Goal: Information Seeking & Learning: Learn about a topic

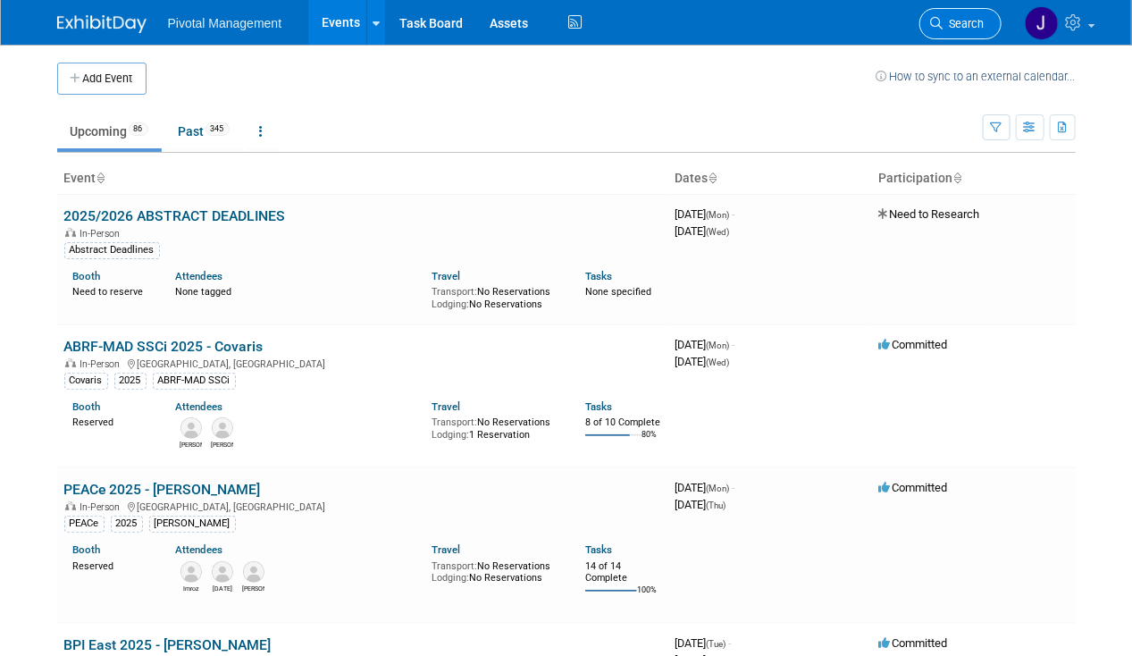
click at [979, 20] on span "Search" at bounding box center [963, 23] width 41 height 13
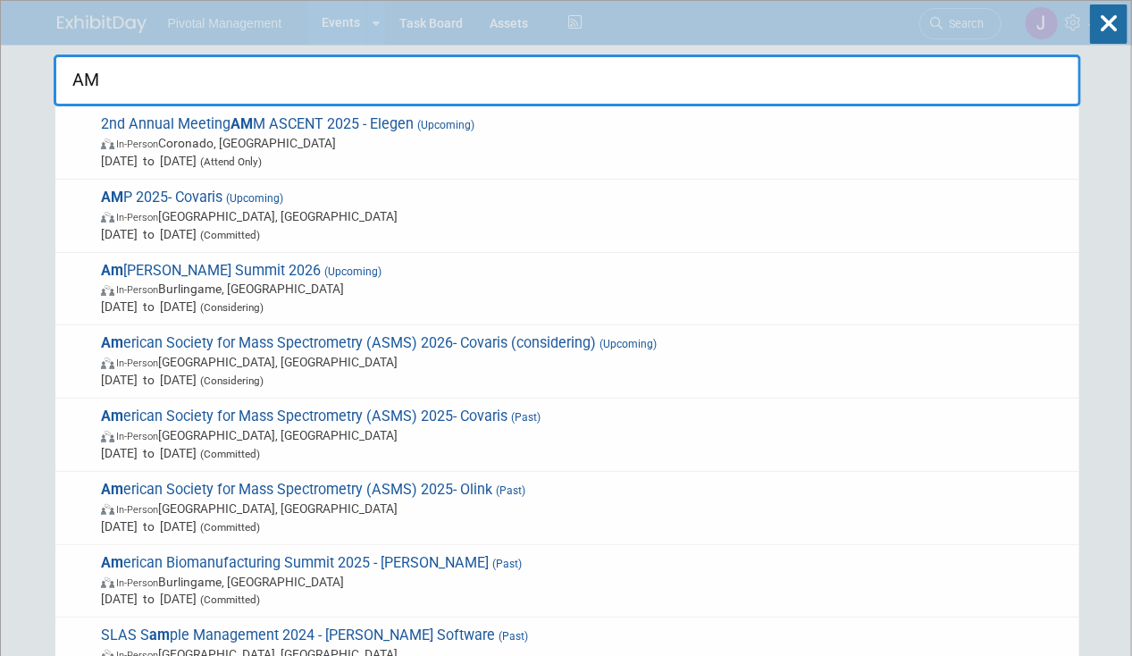
type input "AMP"
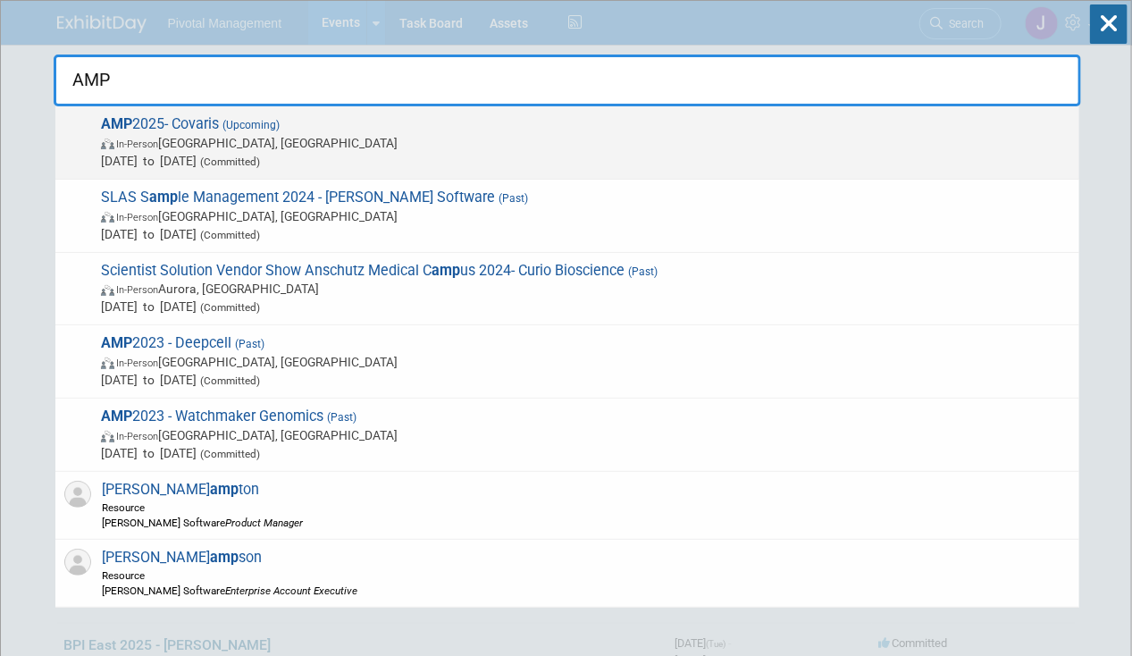
click at [173, 140] on span "In-Person Boston, MA" at bounding box center [585, 143] width 969 height 18
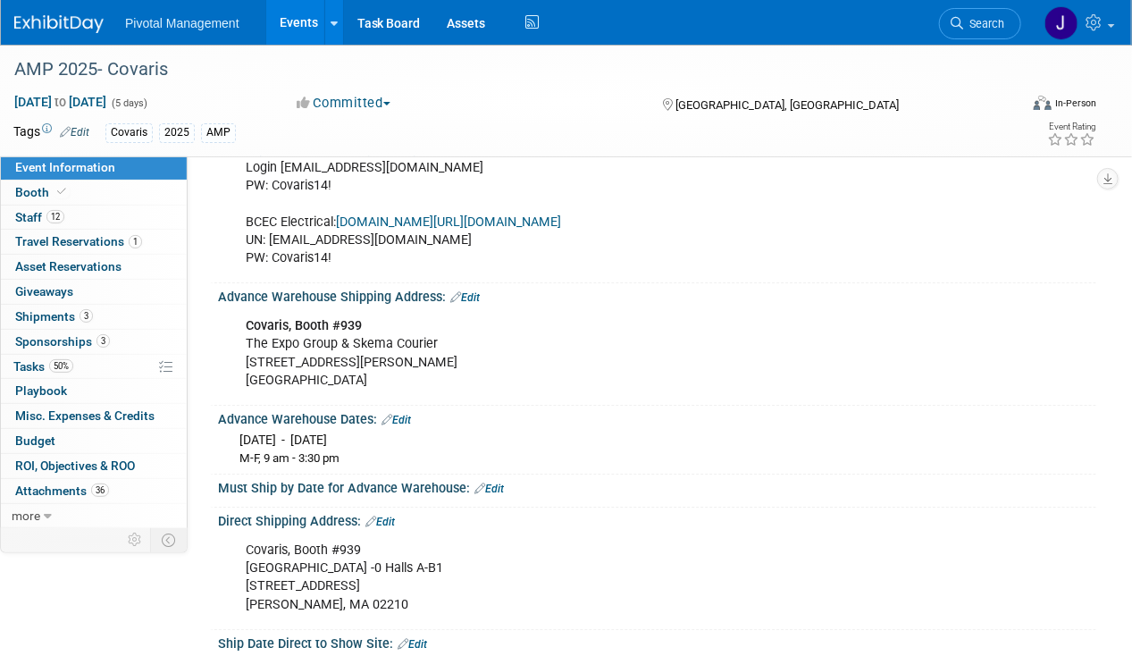
scroll to position [2244, 0]
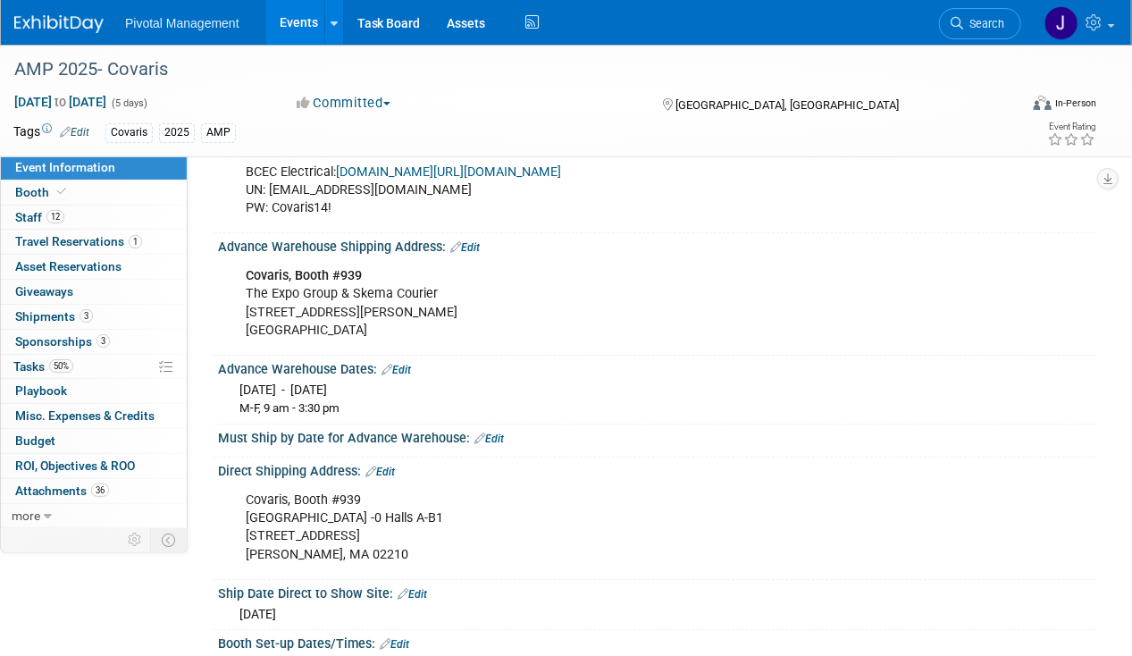
drag, startPoint x: 244, startPoint y: 243, endPoint x: 393, endPoint y: 300, distance: 159.7
click at [393, 300] on div "Covaris, Booth #939 The Expo Group & Skema Courier 240 William F McClellan Hwy …" at bounding box center [577, 302] width 689 height 89
copy div "Covaris, Booth #939 The Expo Group & Skema Courier 240 William F McClellan Hwy …"
click at [998, 17] on span "Search" at bounding box center [983, 23] width 41 height 13
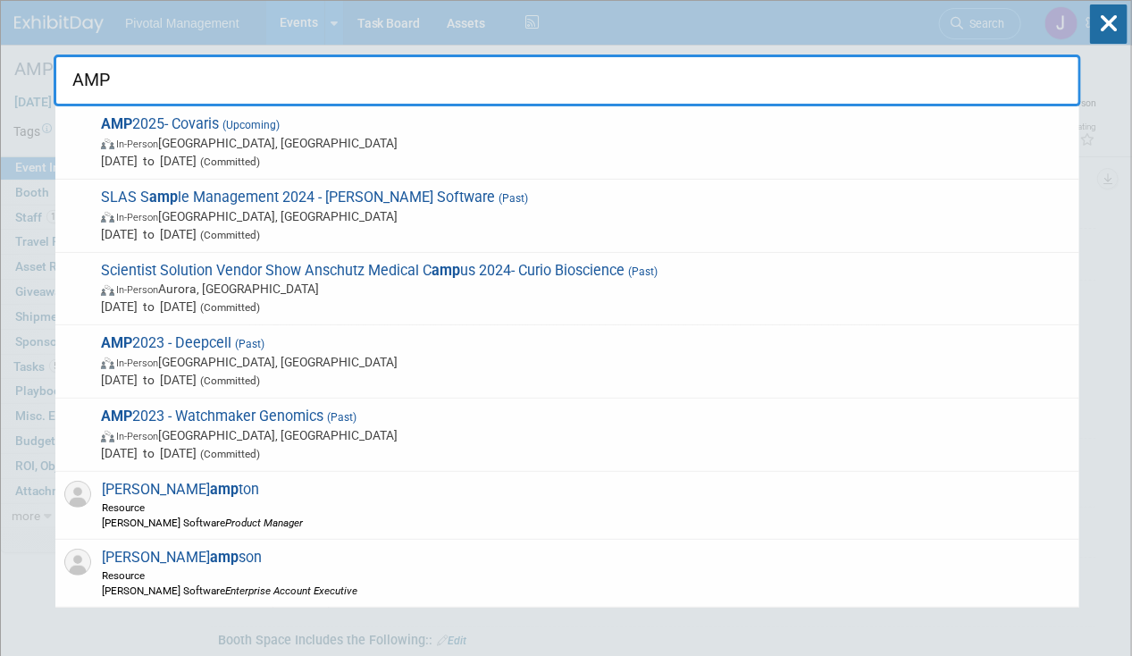
type input "AMP"
click at [213, 141] on span "In-Person Boston, MA" at bounding box center [585, 143] width 969 height 18
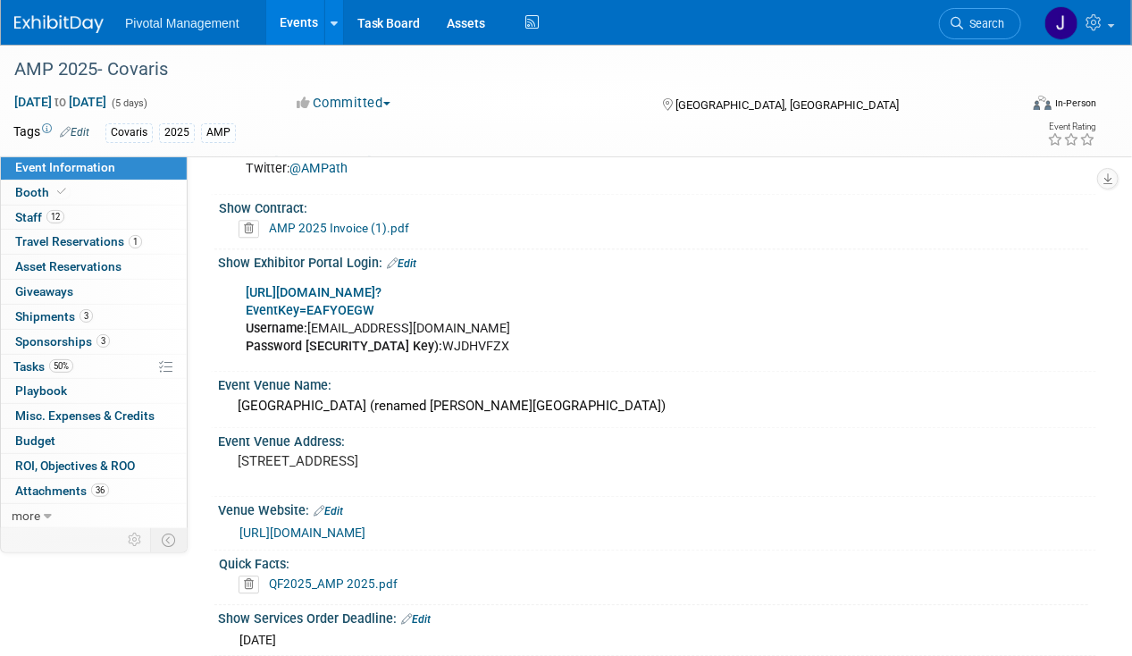
scroll to position [1645, 0]
click at [381, 286] on b "[URL][DOMAIN_NAME]?" at bounding box center [314, 293] width 136 height 15
drag, startPoint x: 451, startPoint y: 296, endPoint x: 311, endPoint y: 299, distance: 140.3
click at [311, 299] on div "[URL][DOMAIN_NAME]? EventKey=EAFYOEGW Username: [EMAIL_ADDRESS][DOMAIN_NAME] Pa…" at bounding box center [577, 320] width 689 height 89
copy div "[EMAIL_ADDRESS][DOMAIN_NAME]"
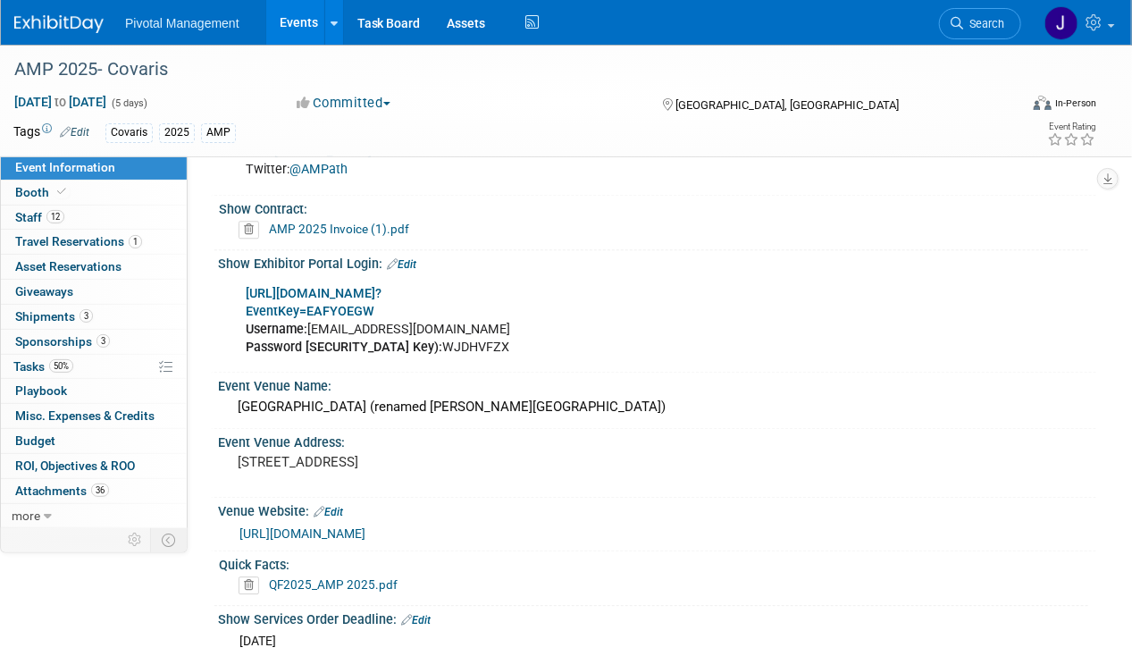
click at [474, 332] on div "https://www.conferenceharvester.com/harvester2expw/login.asp? EventKey=EAFYOEGW…" at bounding box center [577, 320] width 689 height 89
drag, startPoint x: 467, startPoint y: 321, endPoint x: 391, endPoint y: 320, distance: 75.9
click at [391, 320] on div "https://www.conferenceharvester.com/harvester2expw/login.asp? EventKey=EAFYOEGW…" at bounding box center [577, 320] width 689 height 89
copy div "WJDHVFZX"
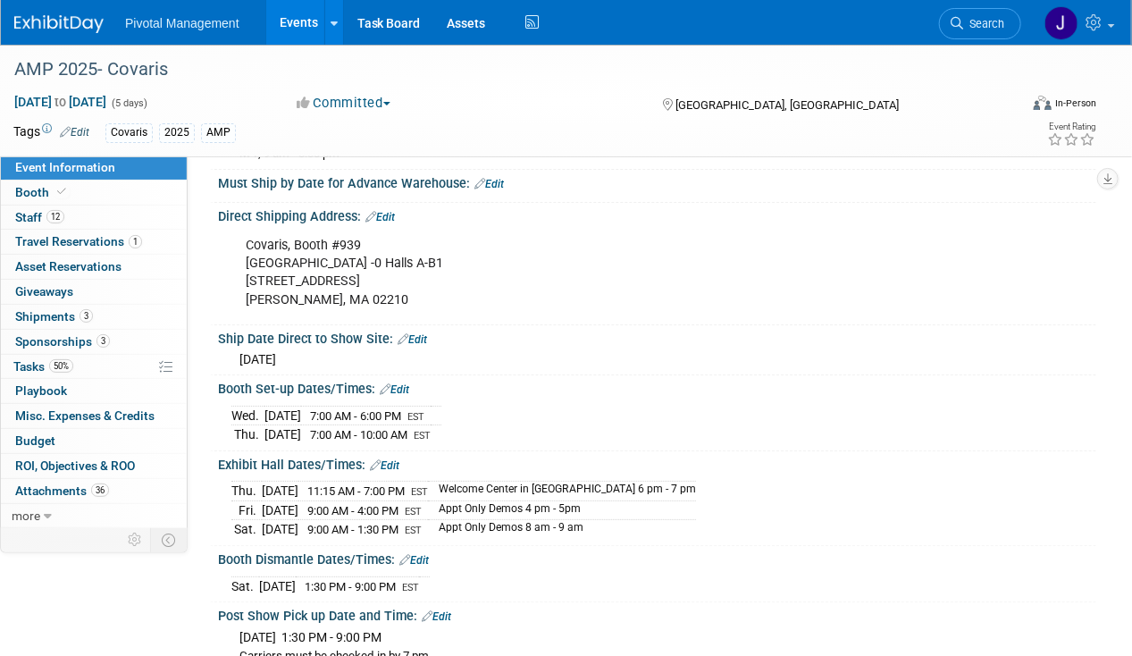
scroll to position [2498, 0]
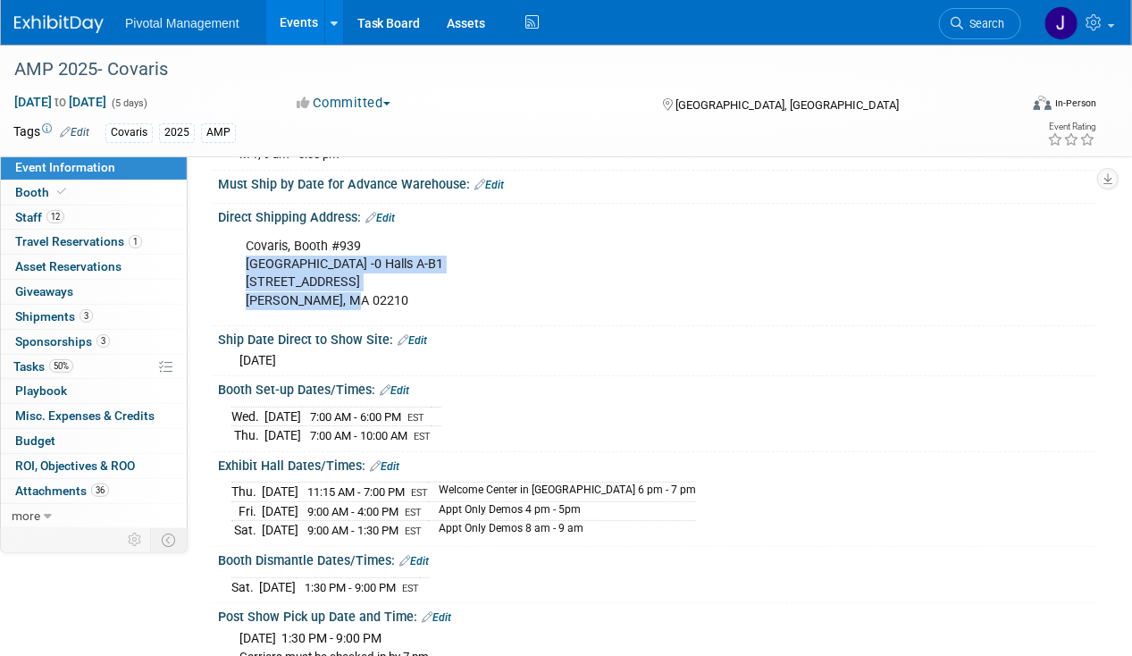
drag, startPoint x: 245, startPoint y: 235, endPoint x: 389, endPoint y: 264, distance: 147.7
click at [389, 264] on div "Covaris, Booth #939 Boston Convention Center -0 Halls A-B1 415 Summer St, Costo…" at bounding box center [577, 273] width 689 height 89
copy div "Boston Convention Center -0 Halls A-B1 415 Summer St, Coston, MA 02210"
drag, startPoint x: 66, startPoint y: 210, endPoint x: 89, endPoint y: 210, distance: 23.2
click at [66, 210] on link "12 Staff 12" at bounding box center [94, 217] width 186 height 24
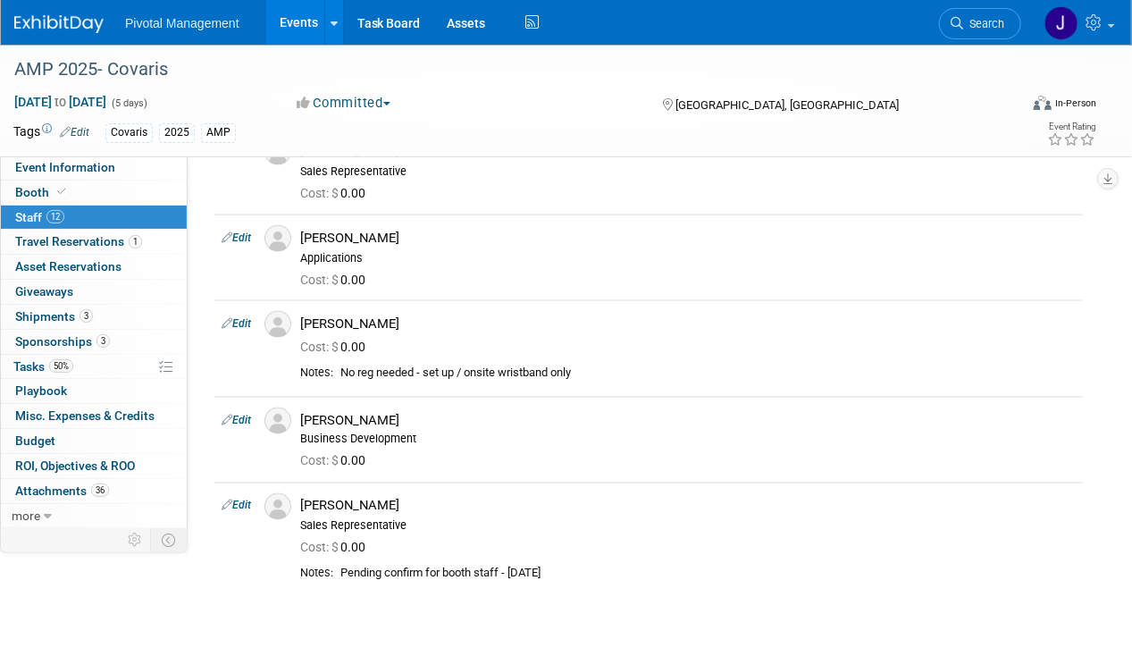
scroll to position [1033, 0]
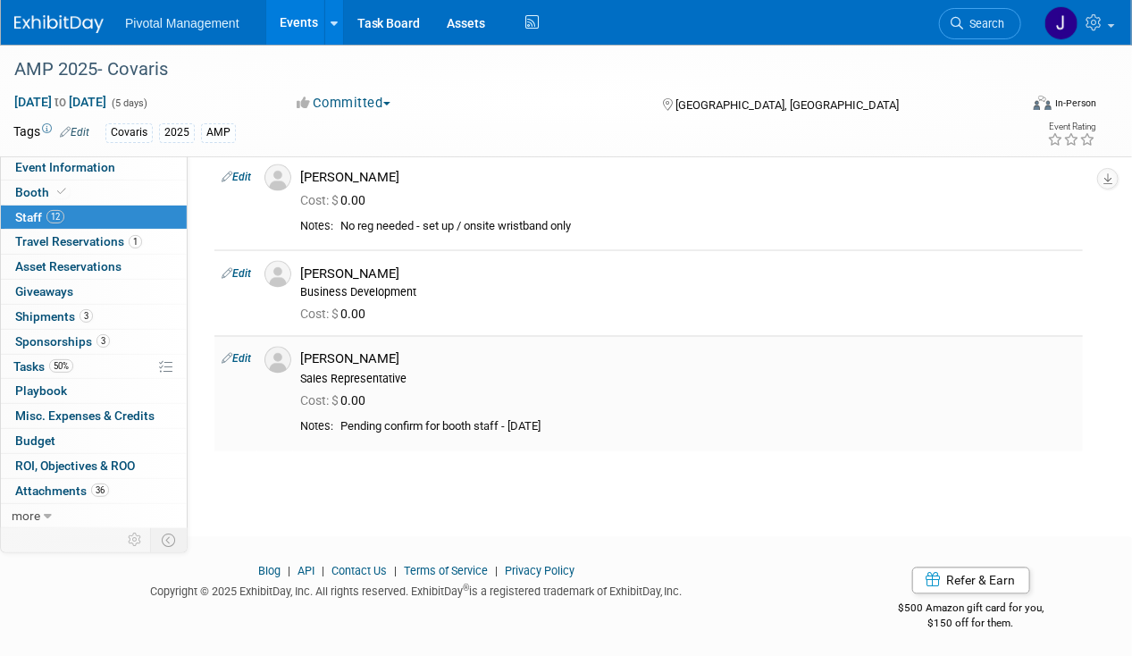
drag, startPoint x: 400, startPoint y: 353, endPoint x: 344, endPoint y: 353, distance: 56.3
click at [344, 353] on div "[PERSON_NAME]" at bounding box center [687, 359] width 775 height 17
copy div "Chatterjee"
click at [249, 353] on link "Edit" at bounding box center [235, 359] width 29 height 13
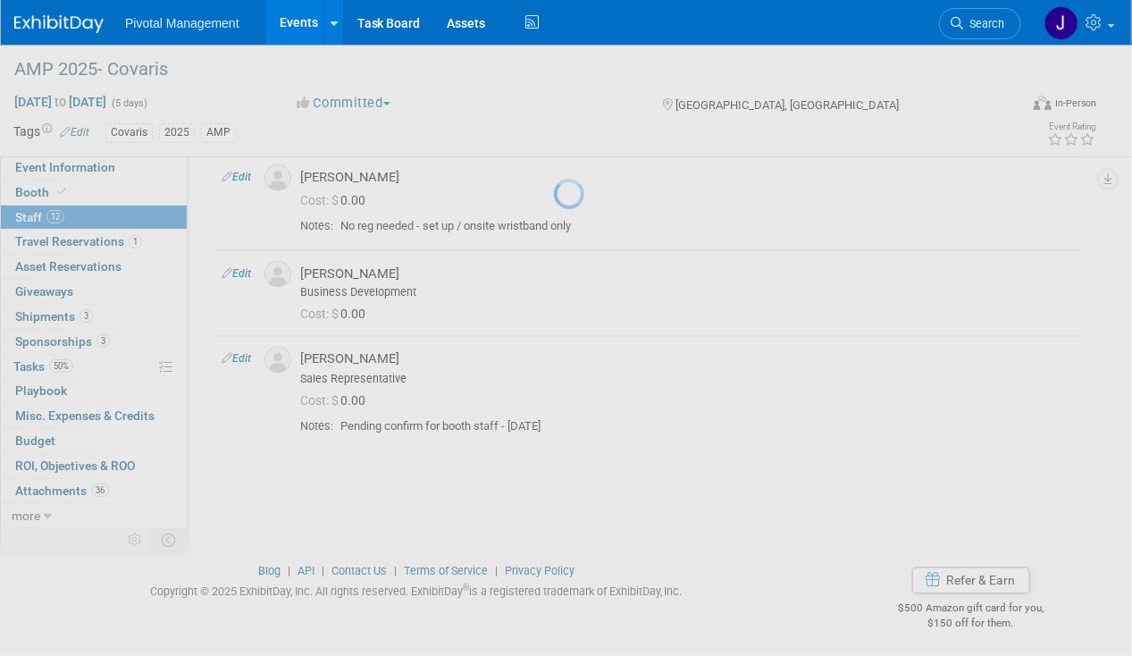
select select "8924b151-304e-4209-bd65-fe7ae52abedc"
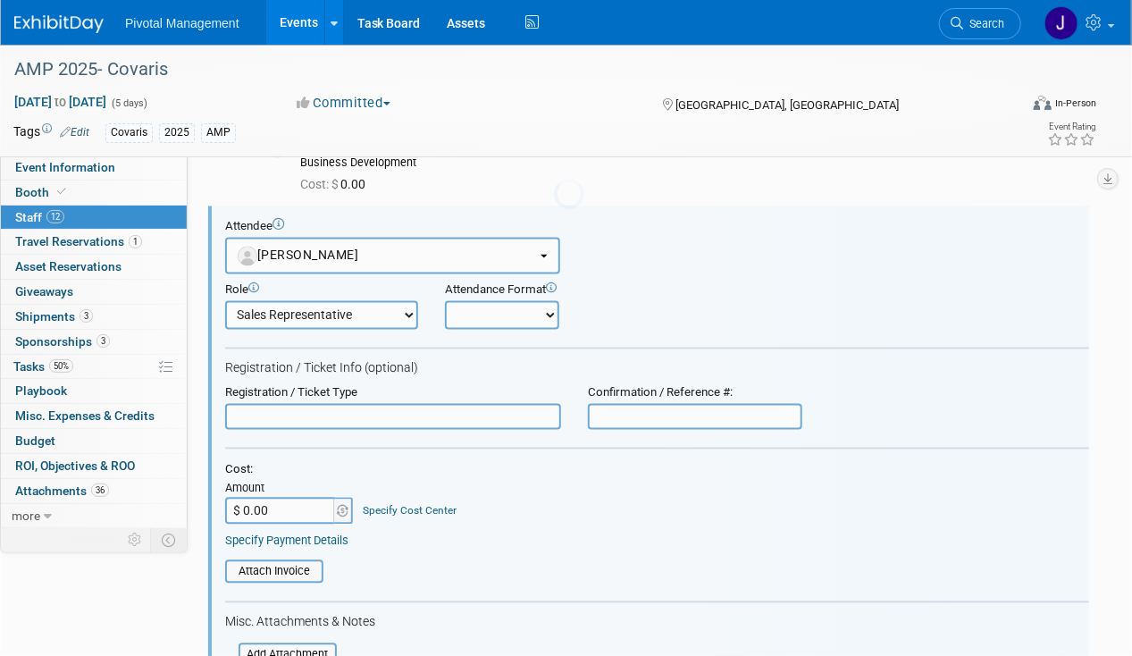
scroll to position [0, 0]
click at [497, 312] on select "Onsite Remote" at bounding box center [502, 315] width 114 height 29
select select "1"
click at [445, 301] on select "Onsite Remote" at bounding box center [502, 315] width 114 height 29
click at [300, 410] on input "text" at bounding box center [393, 417] width 336 height 27
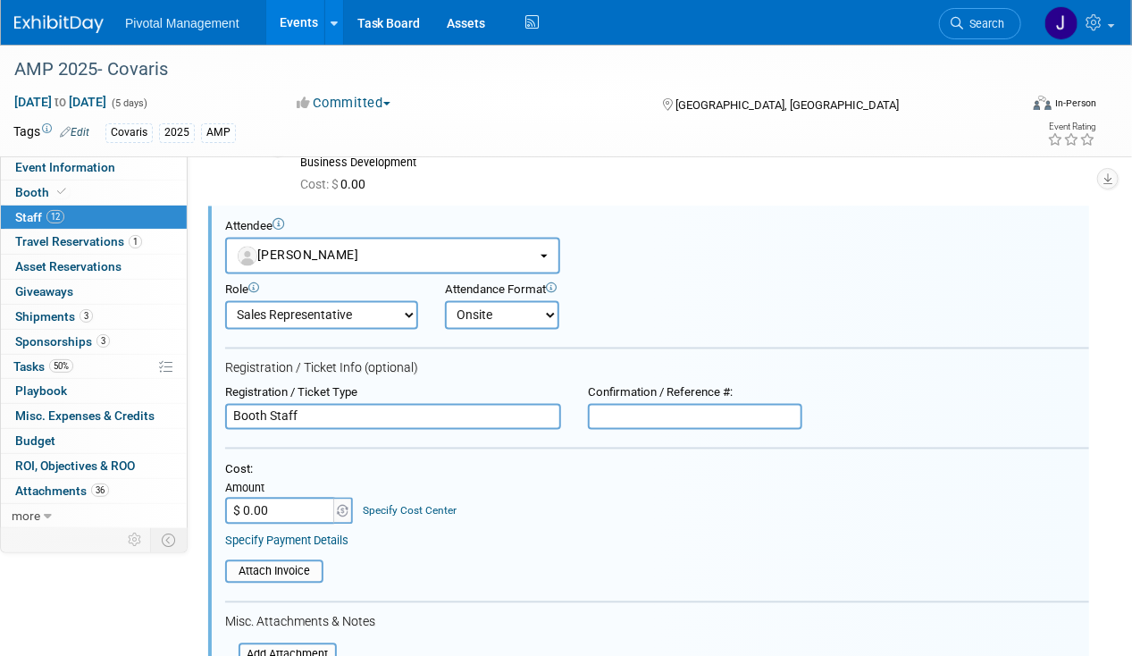
type input "Booth Staff"
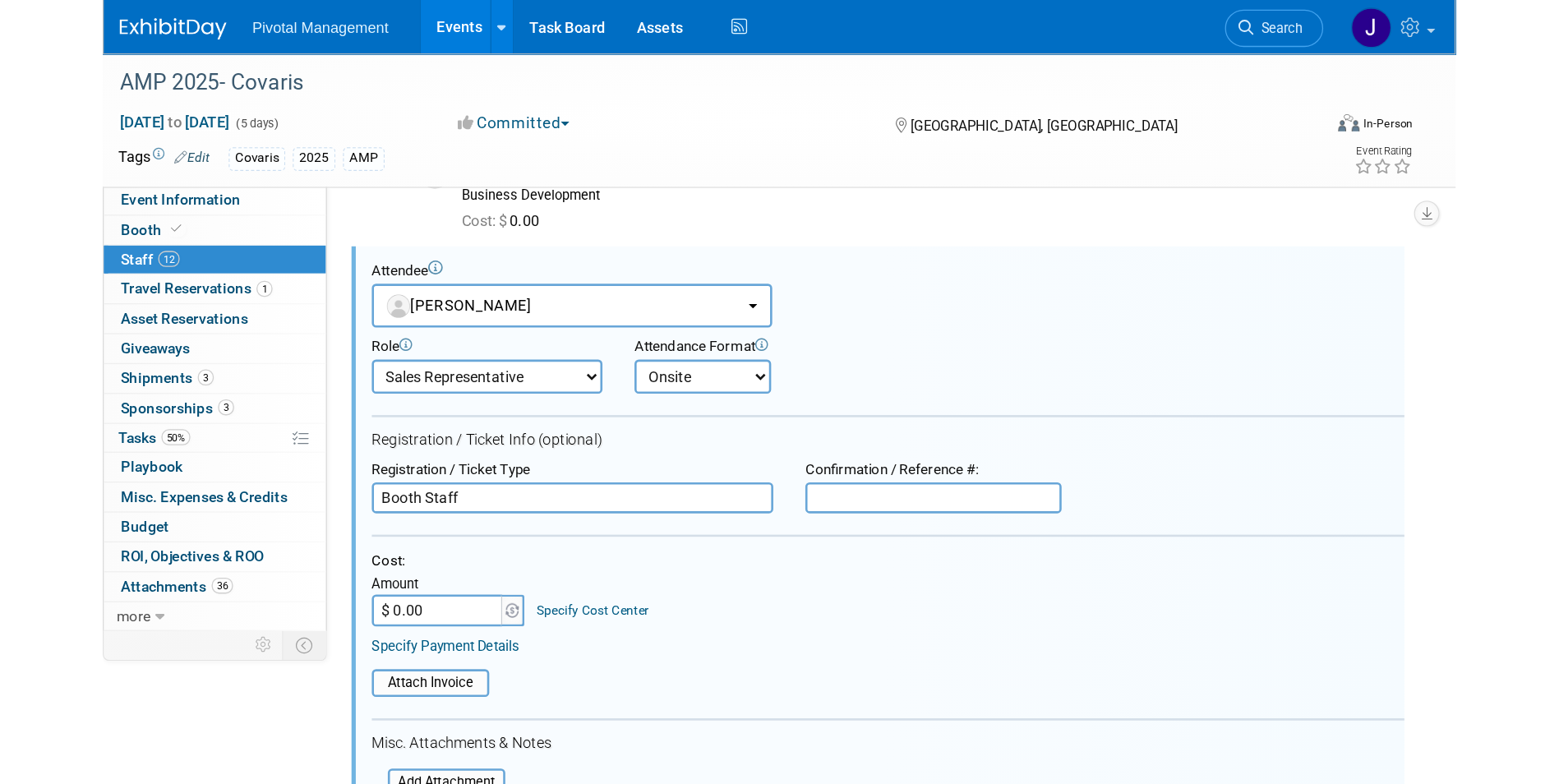
scroll to position [1070, 0]
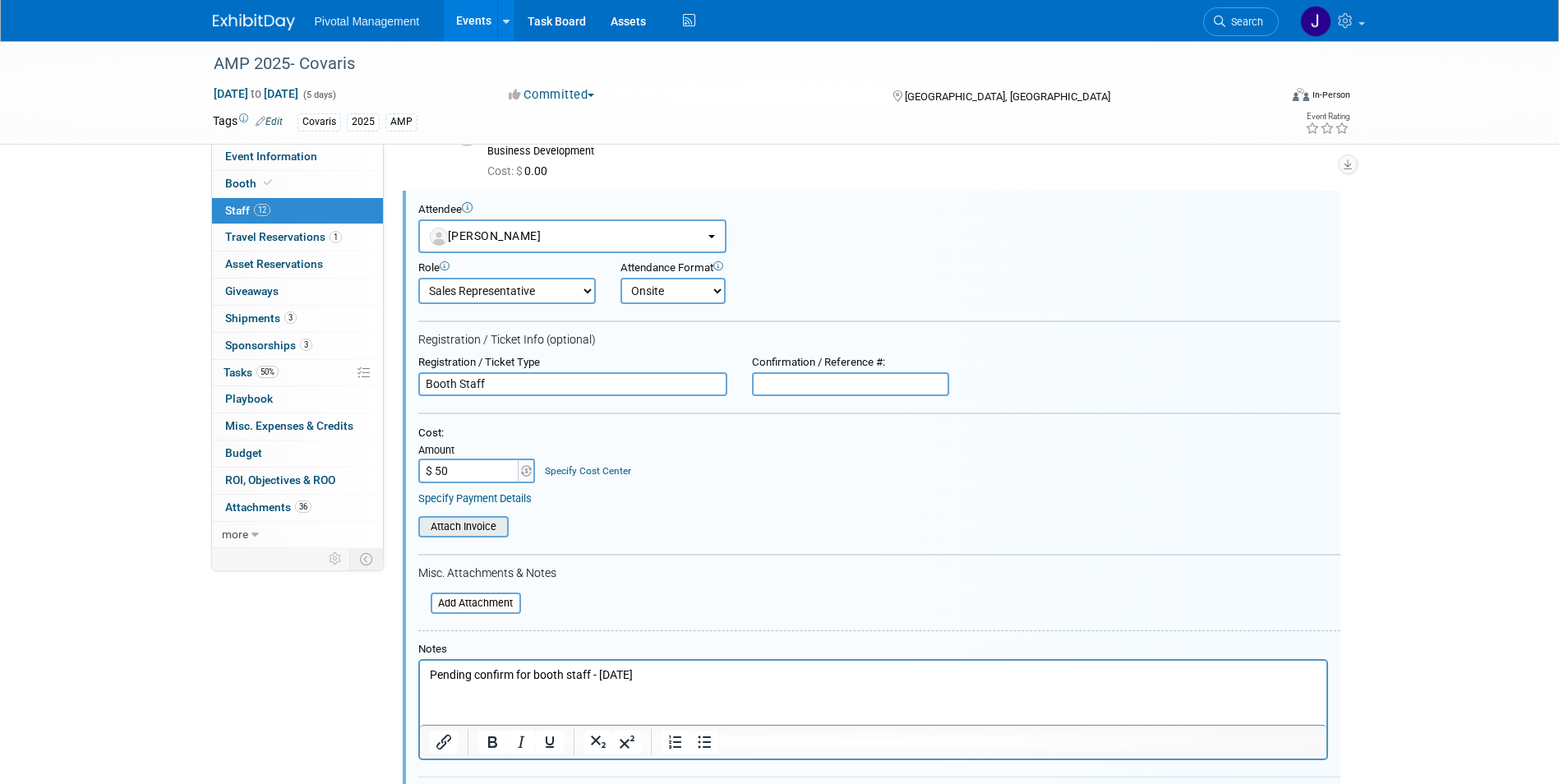
type input "$ 50.00"
click at [466, 535] on input "file" at bounding box center [409, 527] width 196 height 18
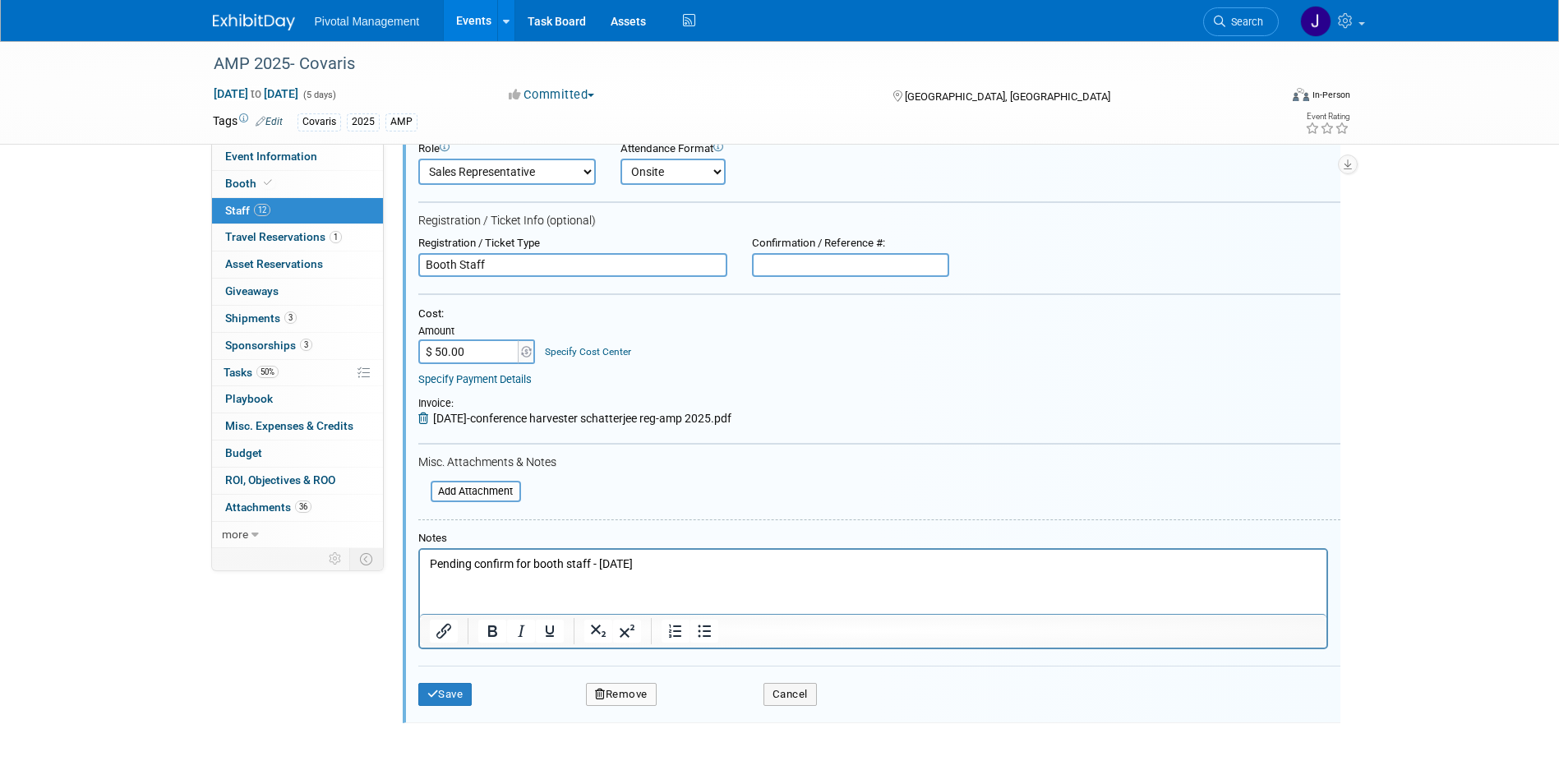
scroll to position [1323, 0]
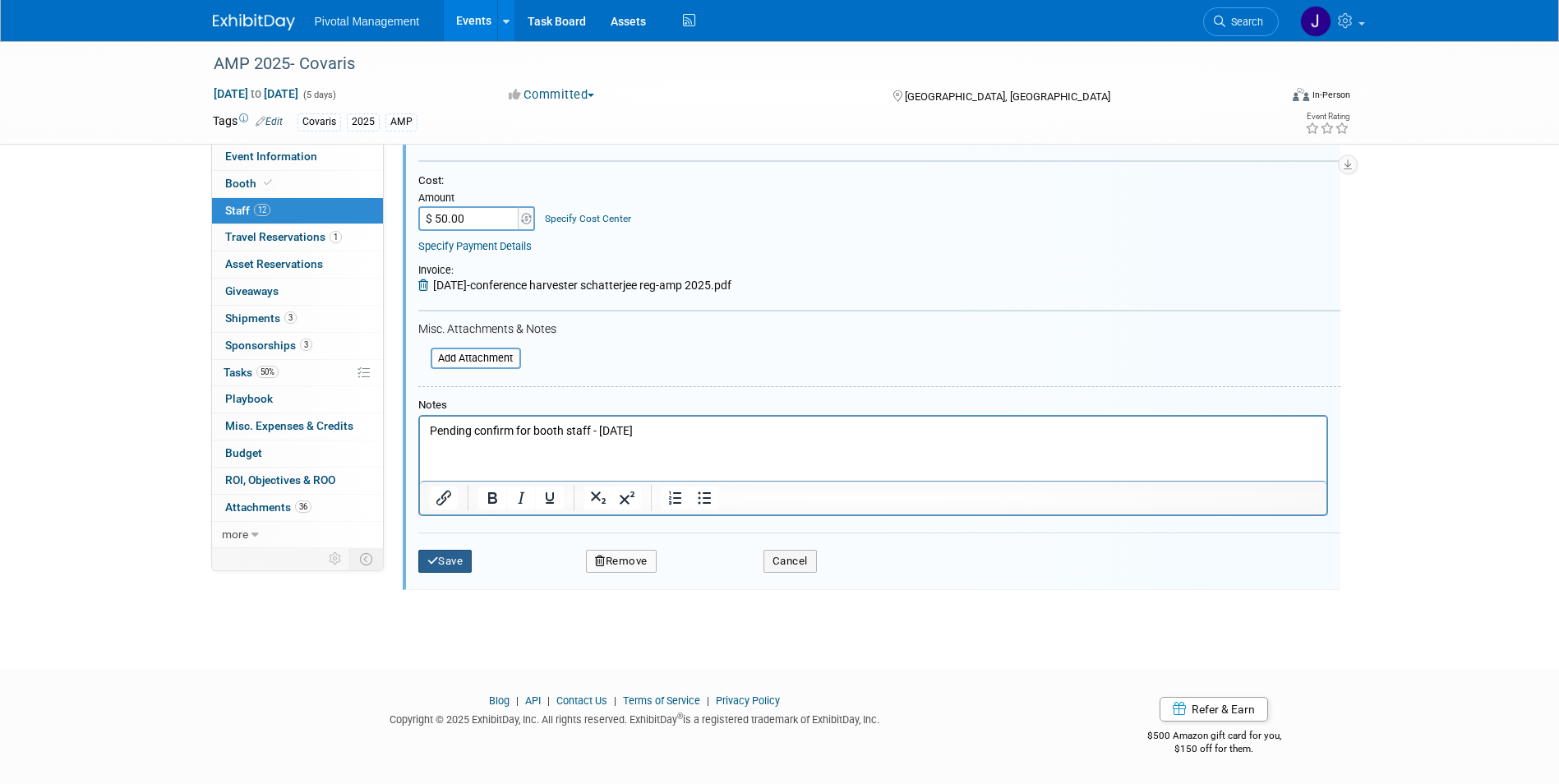
click at [445, 567] on button "Save" at bounding box center [445, 560] width 54 height 23
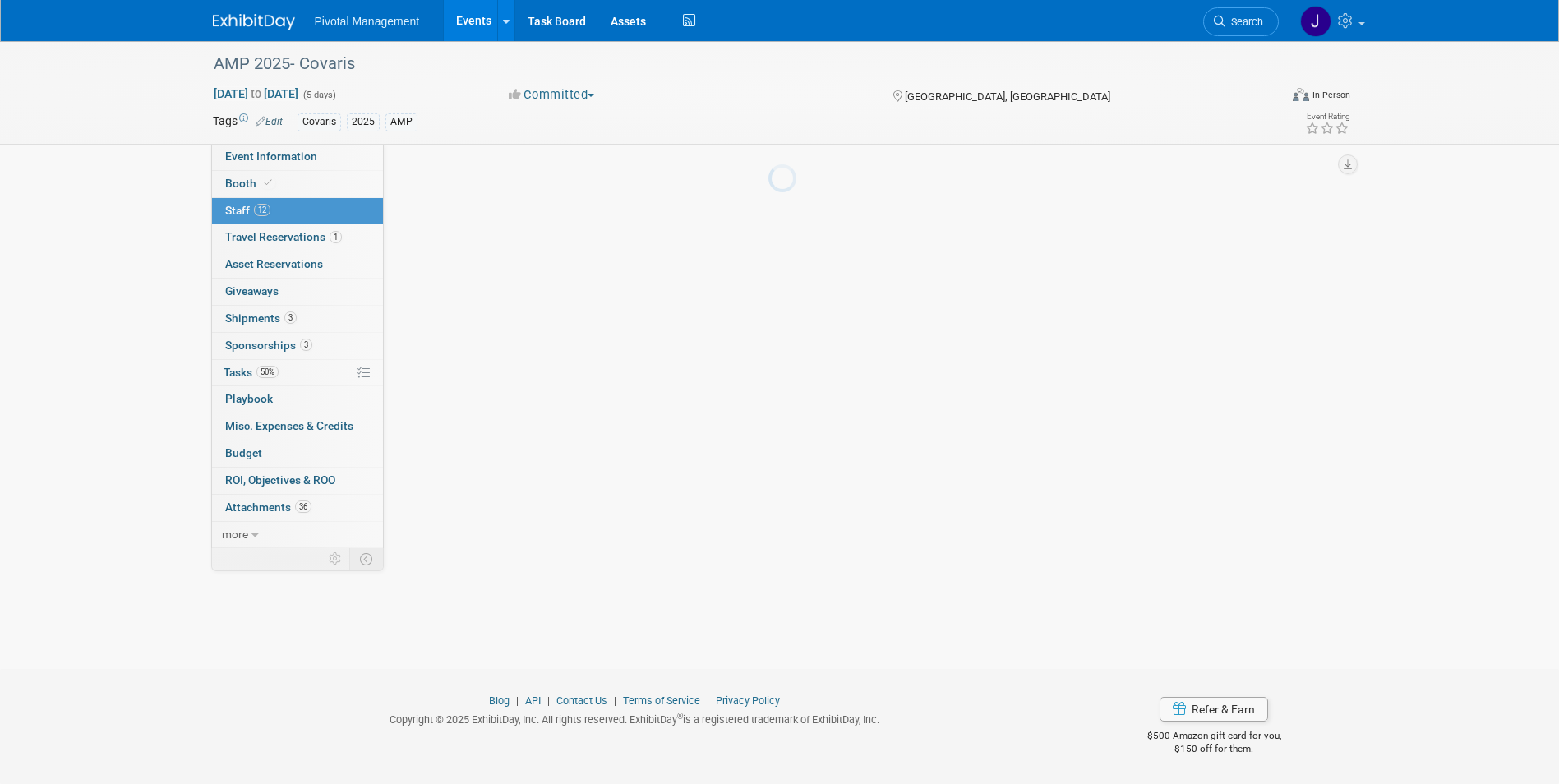
scroll to position [812, 0]
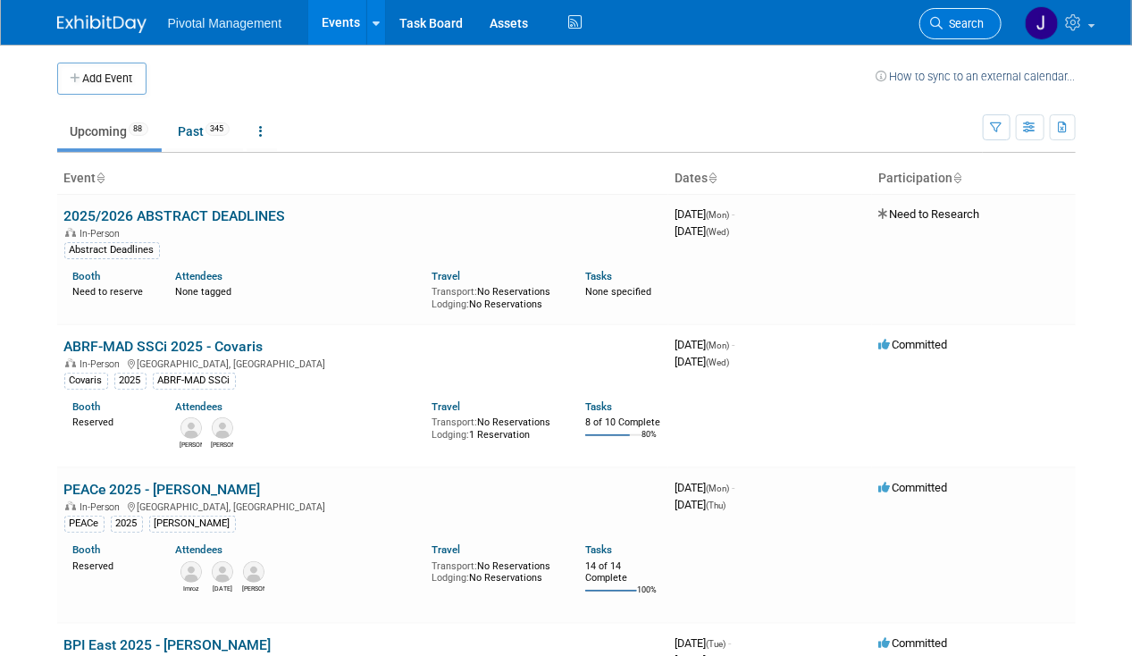
click at [978, 17] on span "Search" at bounding box center [963, 23] width 41 height 13
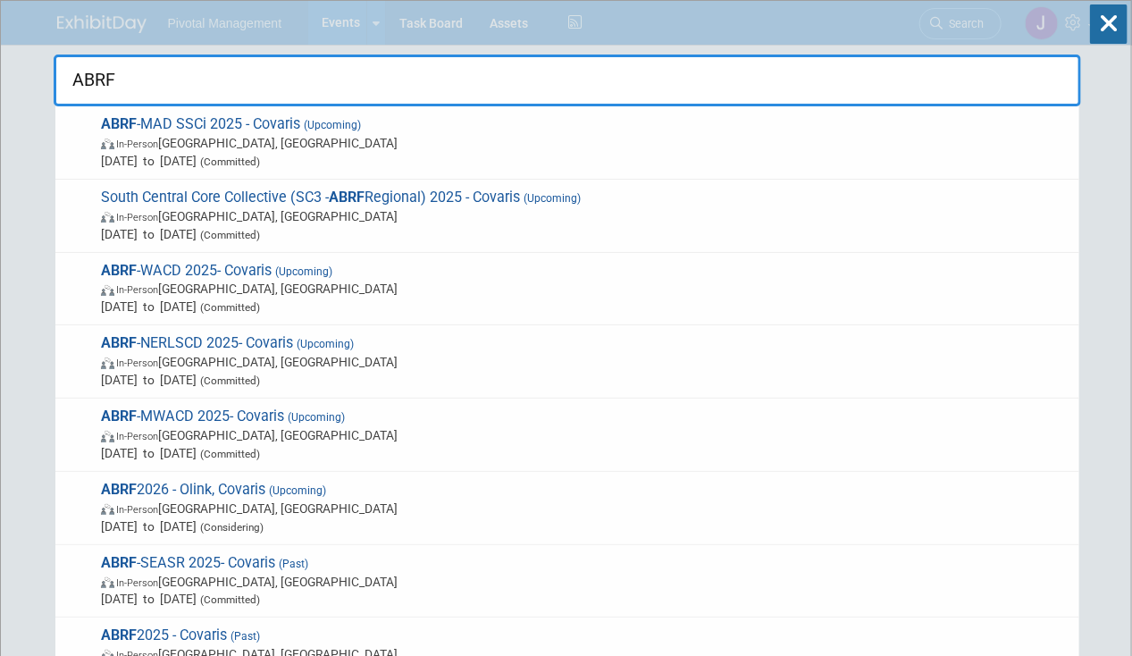
type input "ABRF"
click at [602, 228] on span "Sep 30, 2025 to Oct 2, 2025 (Committed)" at bounding box center [585, 234] width 969 height 18
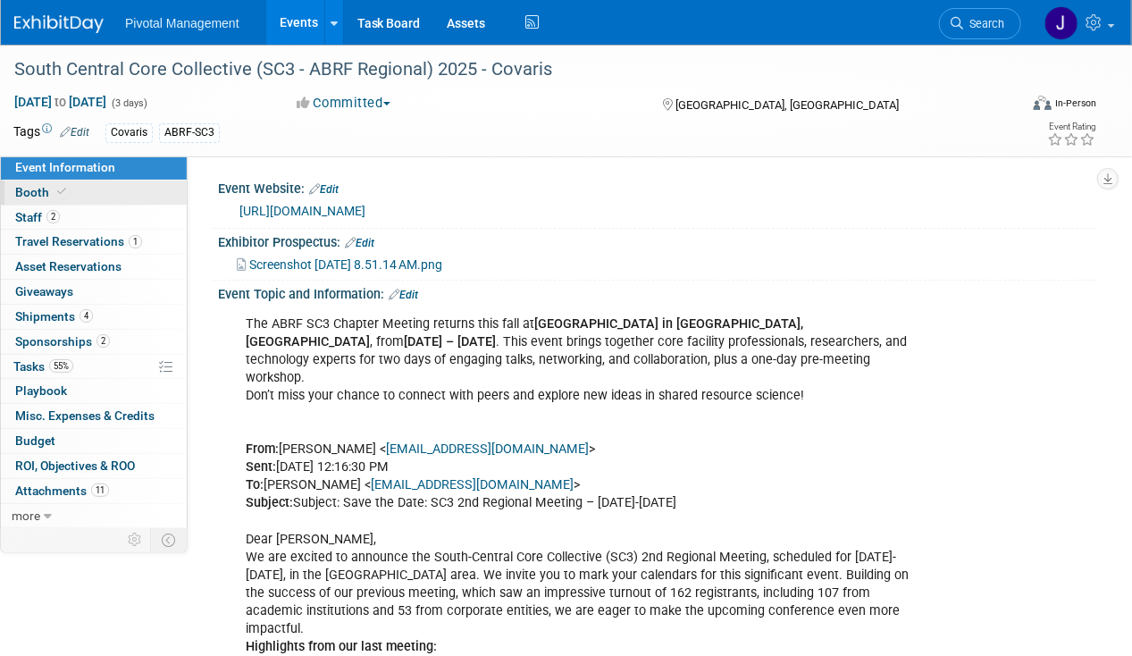
click at [107, 191] on link "Booth" at bounding box center [94, 192] width 186 height 24
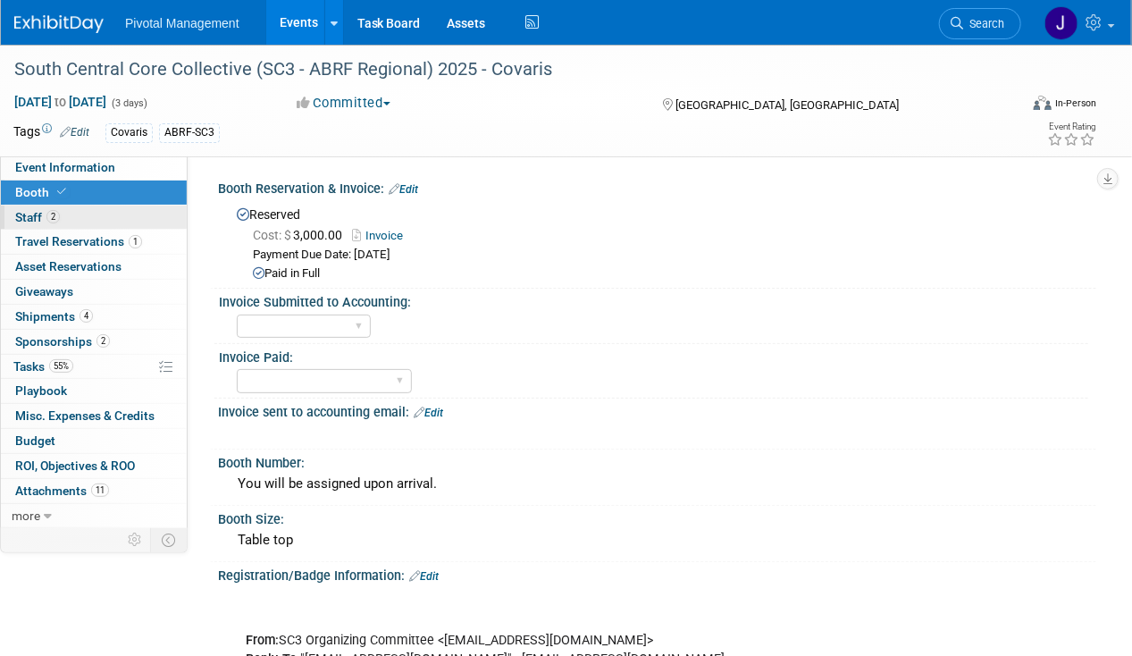
click at [97, 209] on link "2 Staff 2" at bounding box center [94, 217] width 186 height 24
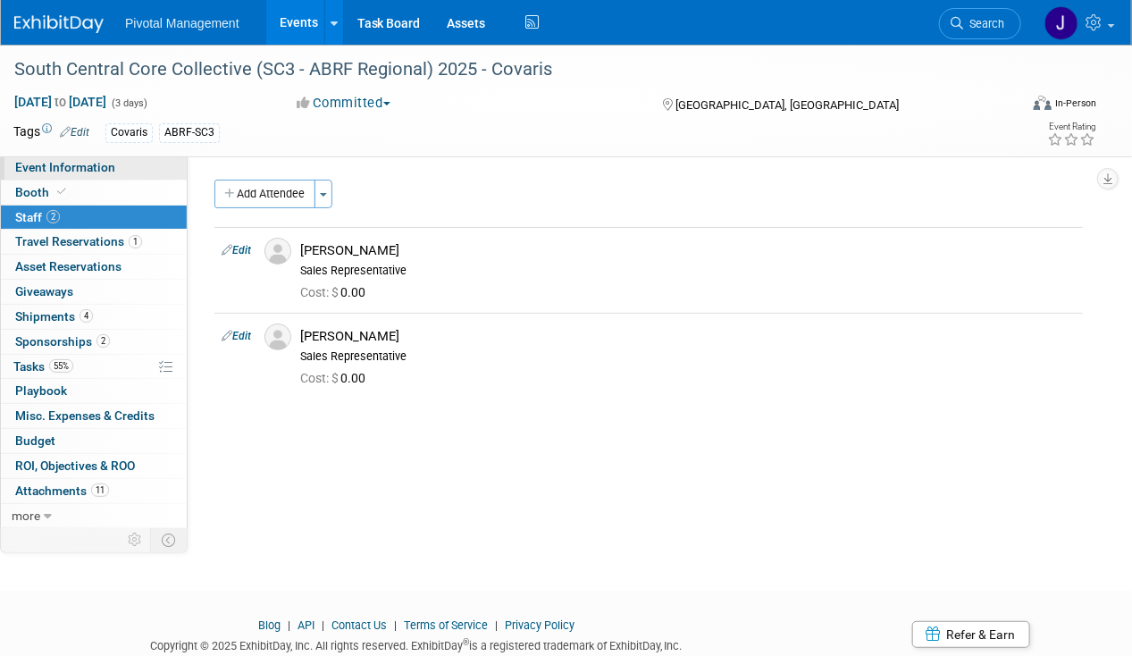
click at [91, 171] on span "Event Information" at bounding box center [65, 167] width 100 height 14
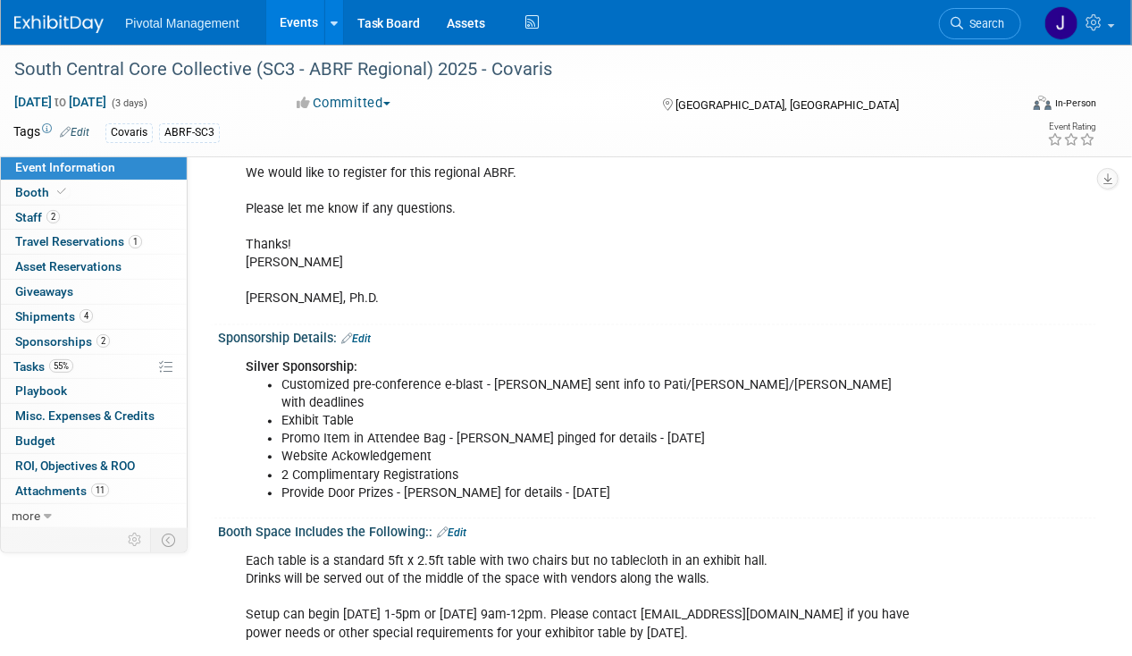
scroll to position [1216, 0]
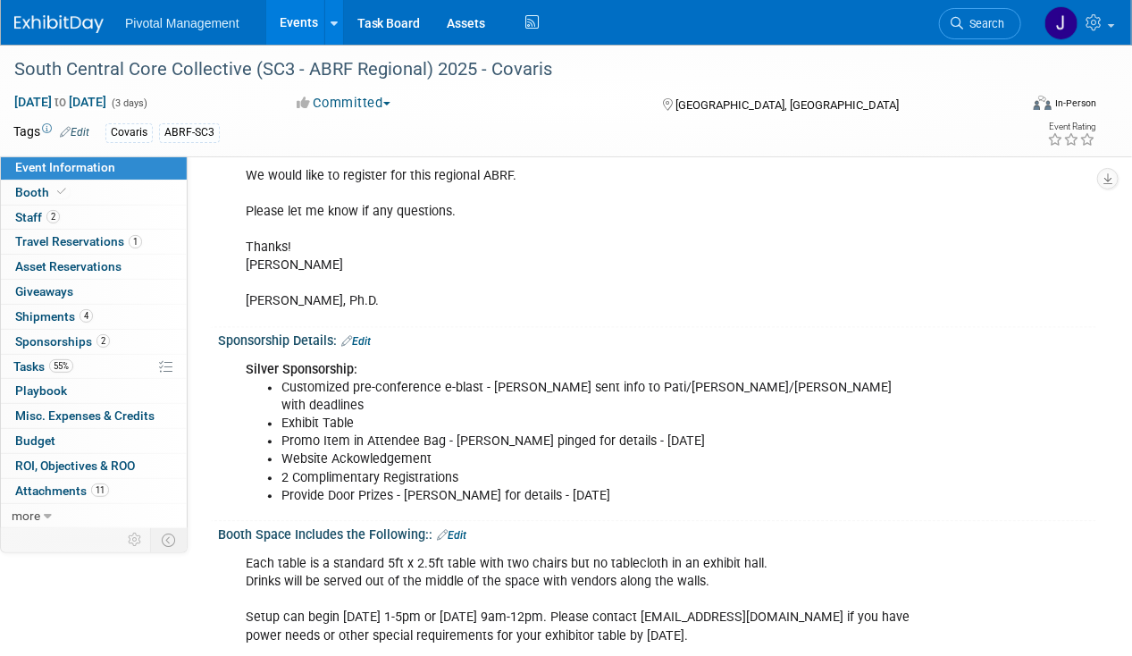
click at [364, 336] on link "Edit" at bounding box center [355, 342] width 29 height 13
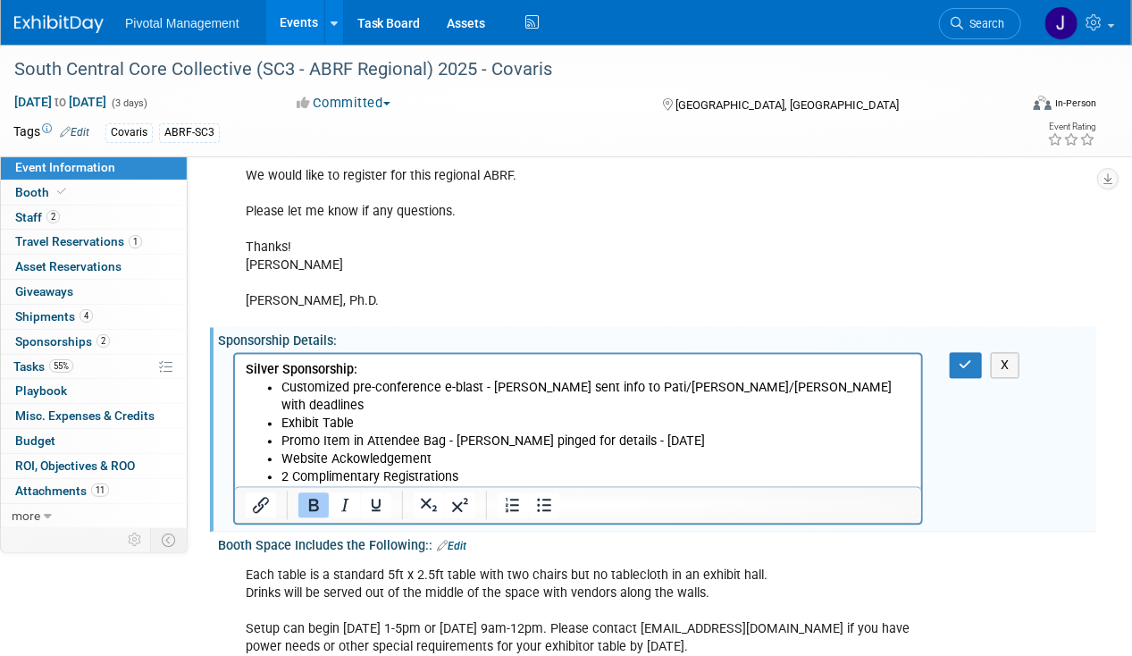
scroll to position [0, 0]
click at [635, 432] on li "Promo Item in Attendee Bag - Jess pinged for details - 08.08.25" at bounding box center [595, 441] width 630 height 18
drag, startPoint x: 721, startPoint y: 423, endPoint x: 1224, endPoint y: 736, distance: 592.1
click at [450, 432] on li "Promo Item in Attendee Bag - Jess pinged for details - 08.08.25" at bounding box center [595, 441] width 630 height 18
click at [467, 432] on li "Promo Item in Attendee Bag - n/A for this event" at bounding box center [595, 441] width 630 height 18
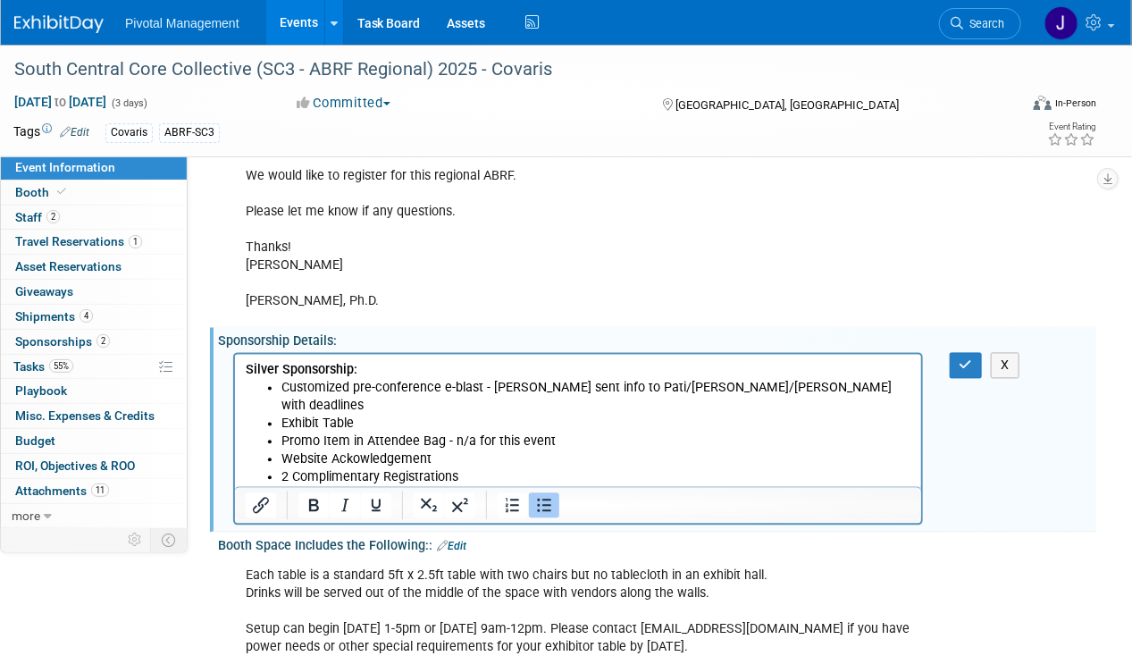
click at [478, 432] on li "Promo Item in Attendee Bag - n/a for this event" at bounding box center [595, 441] width 630 height 18
click at [614, 487] on li "Provide Door Prizes - Jess pinged for details - 08.08.25" at bounding box center [595, 496] width 630 height 18
drag, startPoint x: 518, startPoint y: 472, endPoint x: 404, endPoint y: 476, distance: 114.4
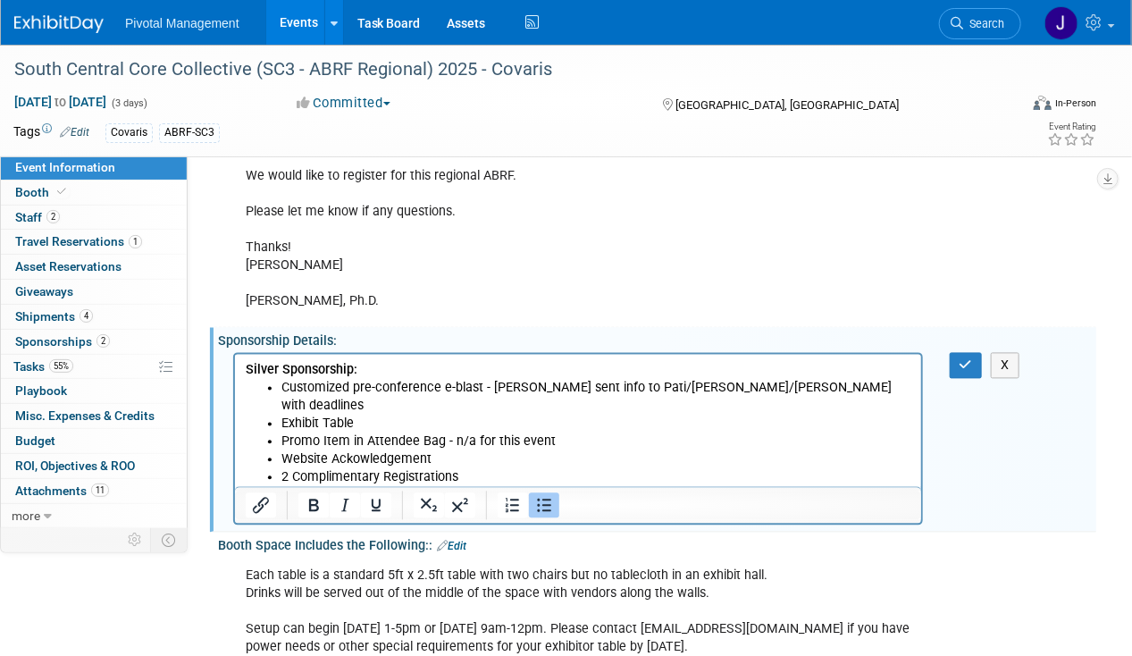
click at [404, 487] on li "Provide Door Prizes - Jess pinged for details - 08.08.25" at bounding box center [595, 496] width 630 height 18
click at [468, 487] on li "Provide Door Prizes - 1-2 ($25 abnd under)" at bounding box center [595, 496] width 630 height 18
click at [953, 353] on button "button" at bounding box center [965, 366] width 33 height 26
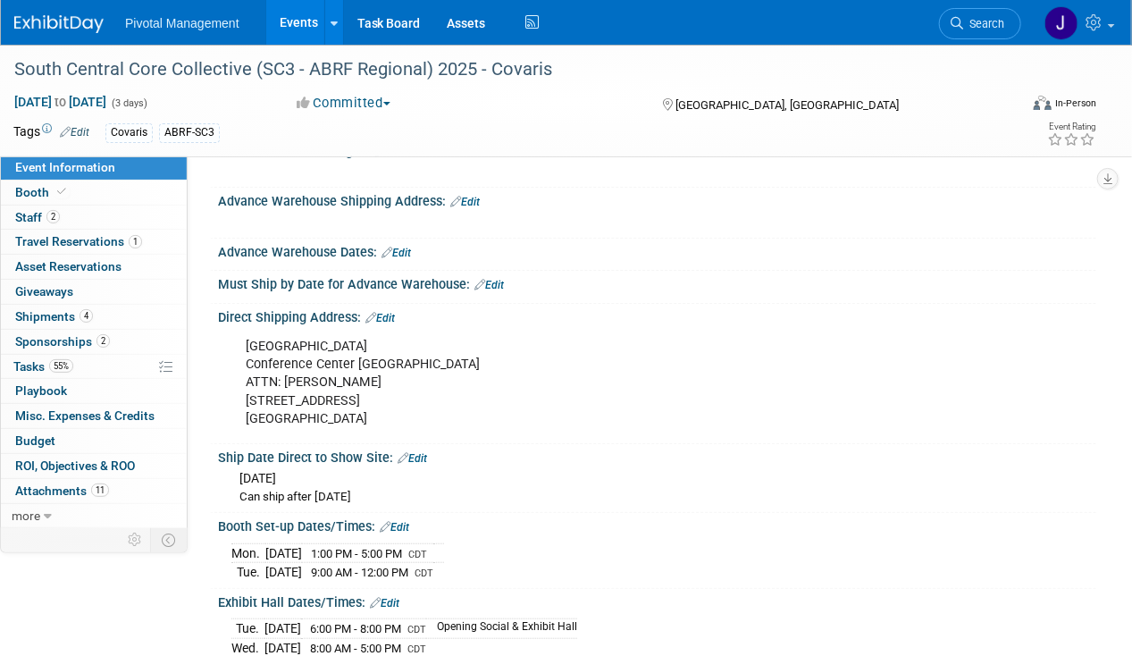
scroll to position [2912, 0]
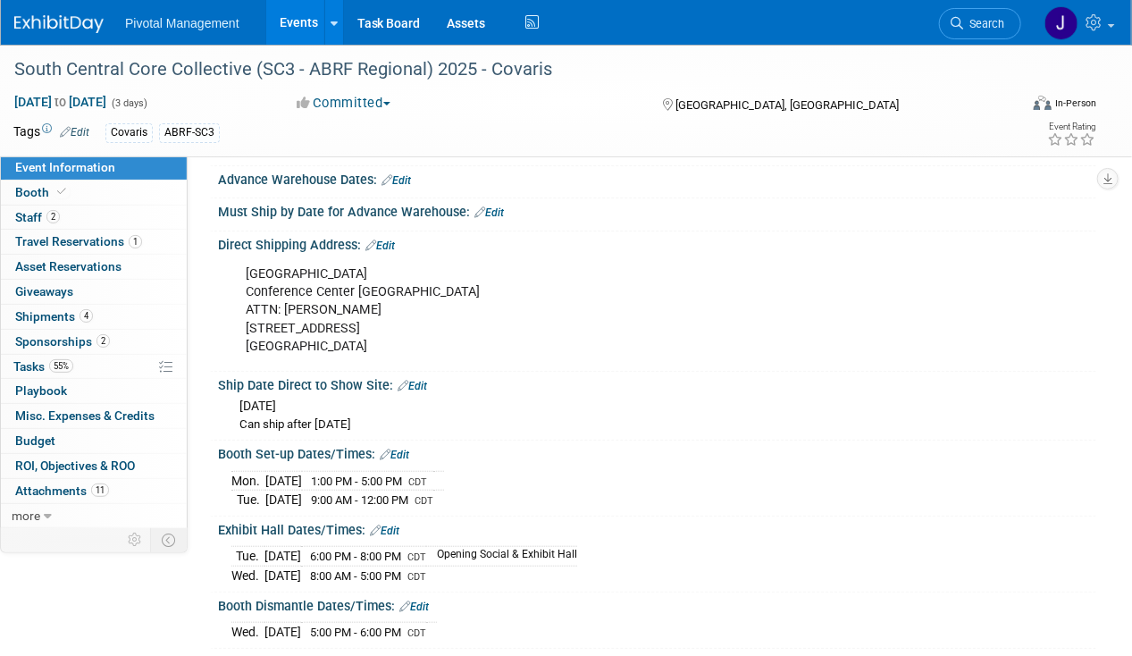
click at [990, 21] on span "Search" at bounding box center [983, 23] width 41 height 13
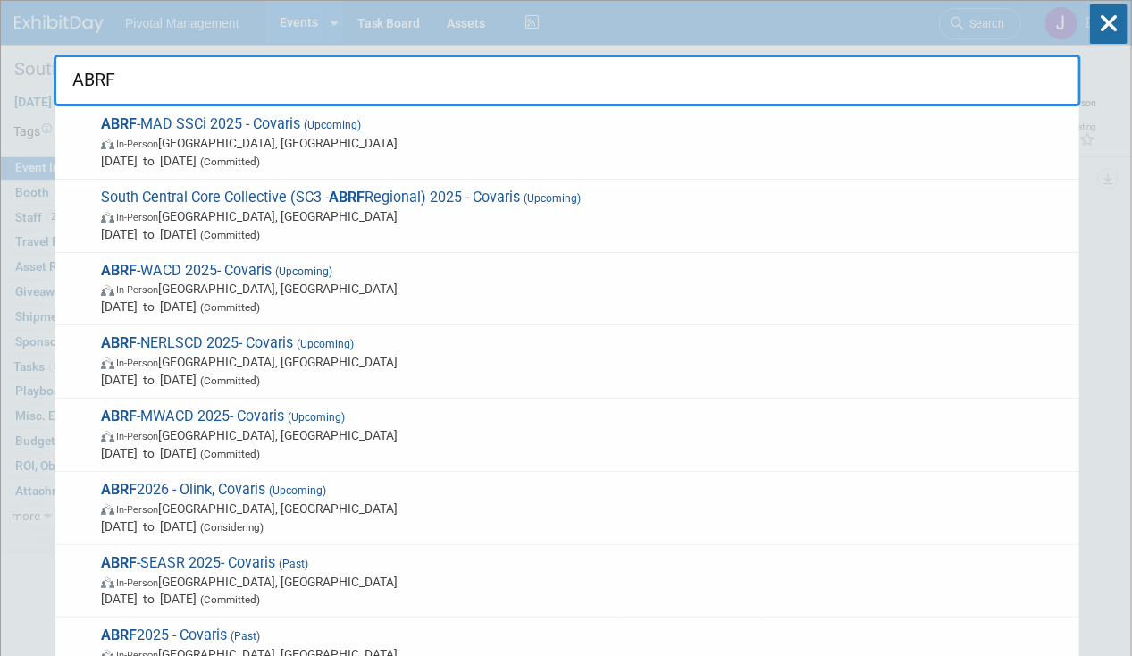
click at [523, 282] on span "In-Person Seattle, WA" at bounding box center [585, 289] width 969 height 18
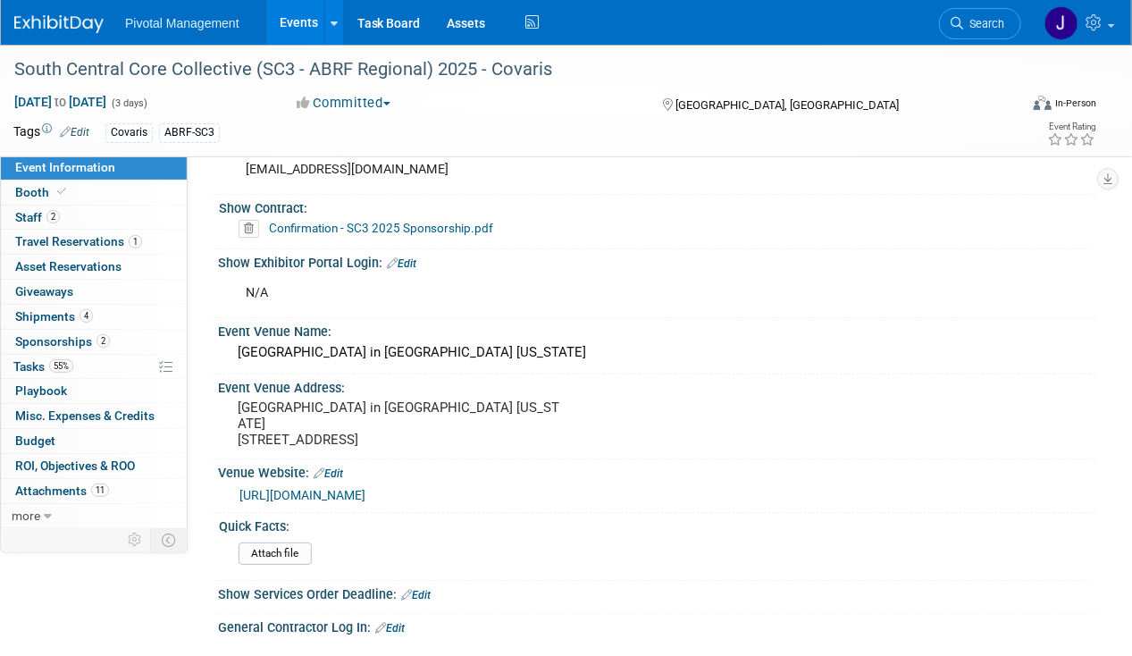
scroll to position [2366, 0]
click at [986, 27] on span "Search" at bounding box center [983, 23] width 41 height 13
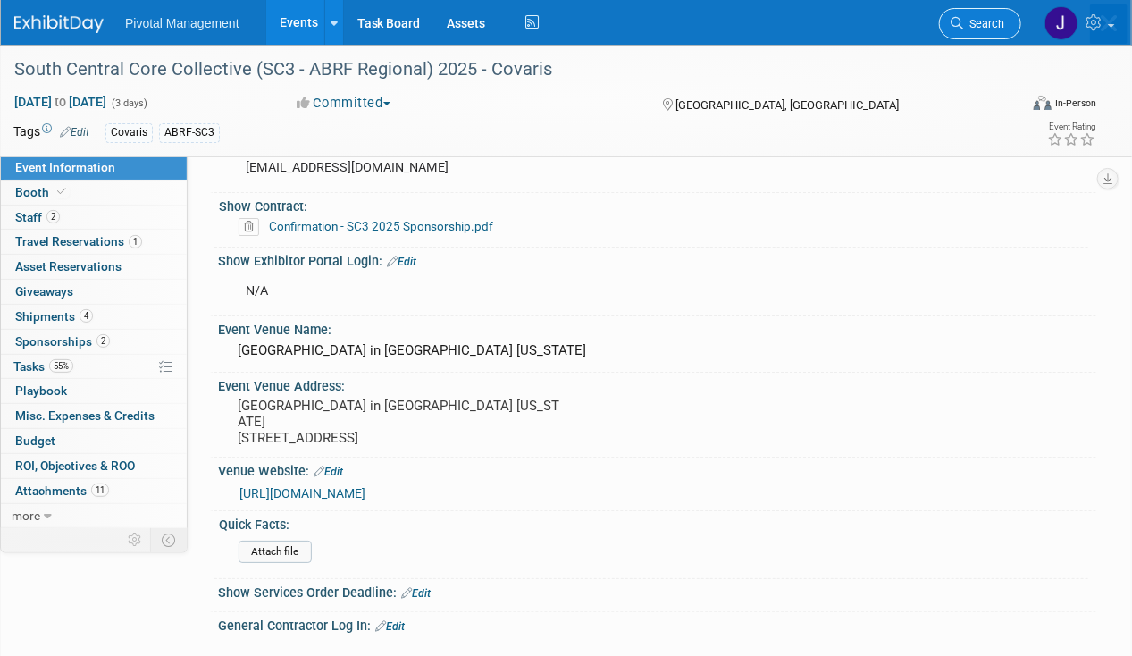
scroll to position [0, 0]
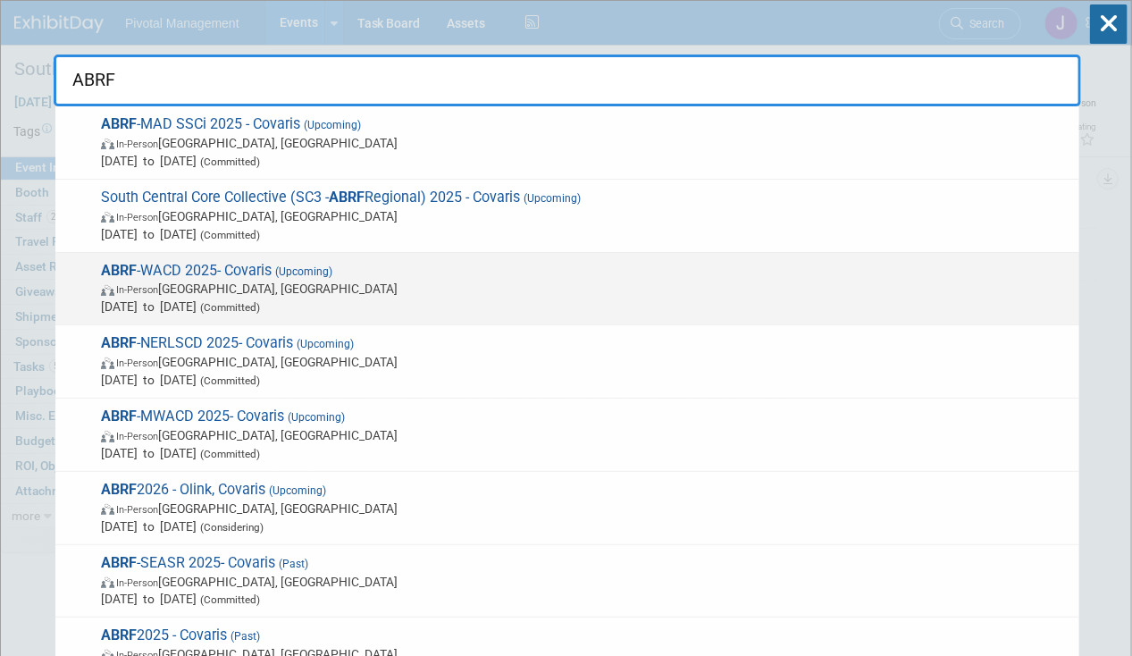
type input "ABRF"
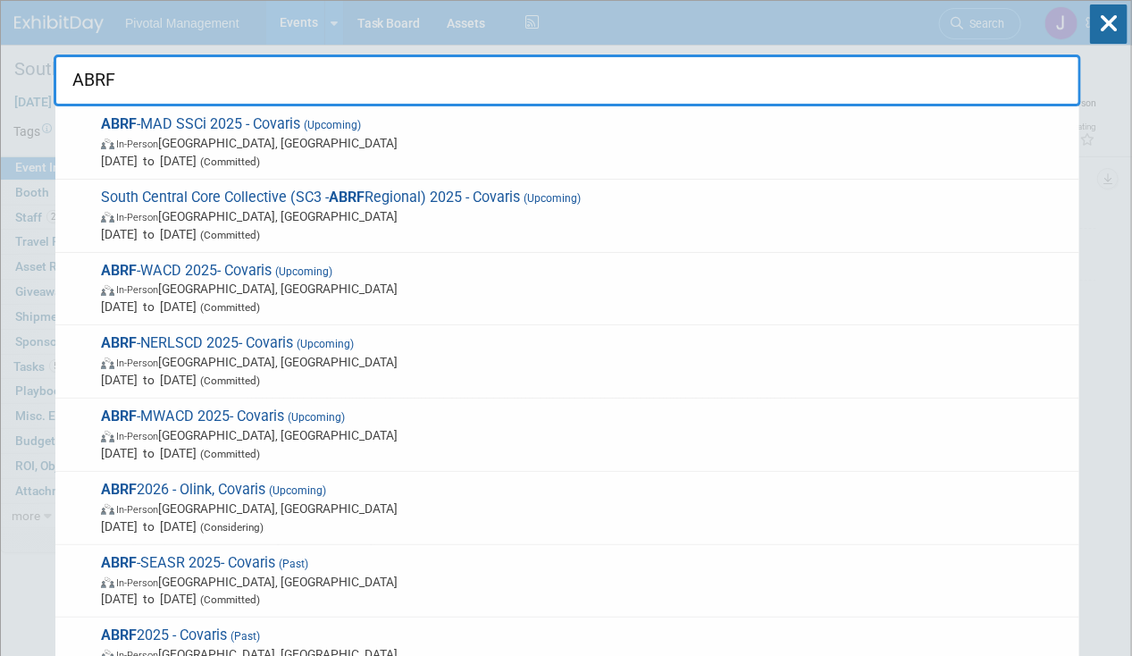
click at [597, 296] on span "In-Person Seattle, WA" at bounding box center [585, 289] width 969 height 18
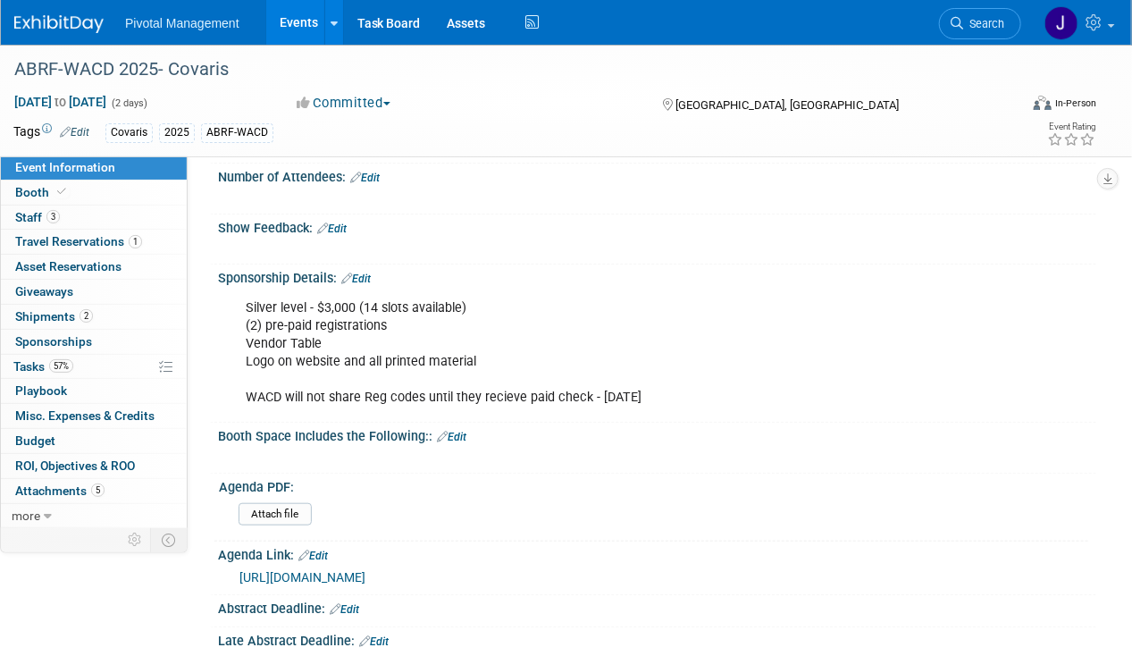
scroll to position [306, 0]
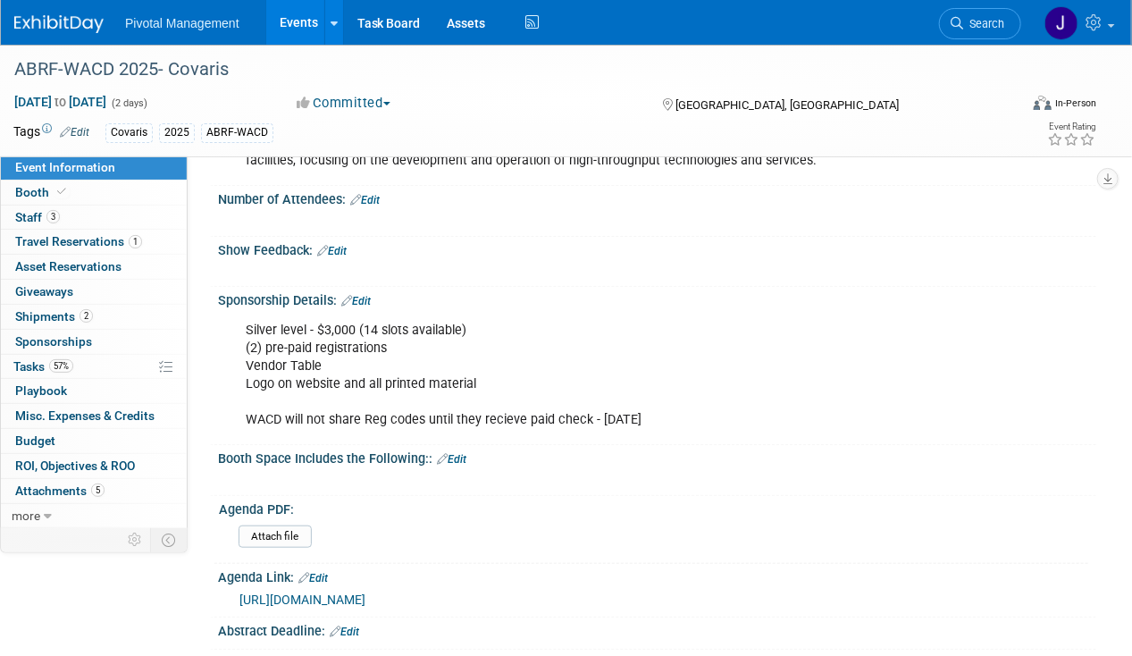
click at [366, 295] on link "Edit" at bounding box center [355, 301] width 29 height 13
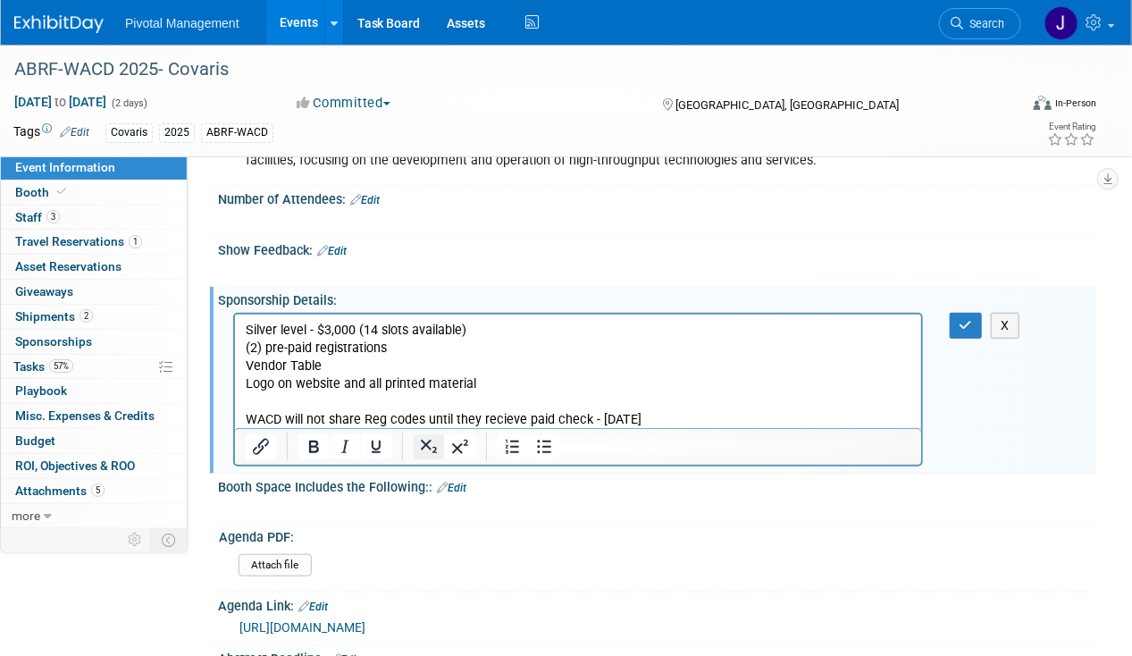
scroll to position [0, 0]
click at [399, 414] on p "Silver level - $3,000 (14 slots available) (2) pre-paid registrations Vendor Ta…" at bounding box center [577, 374] width 665 height 107
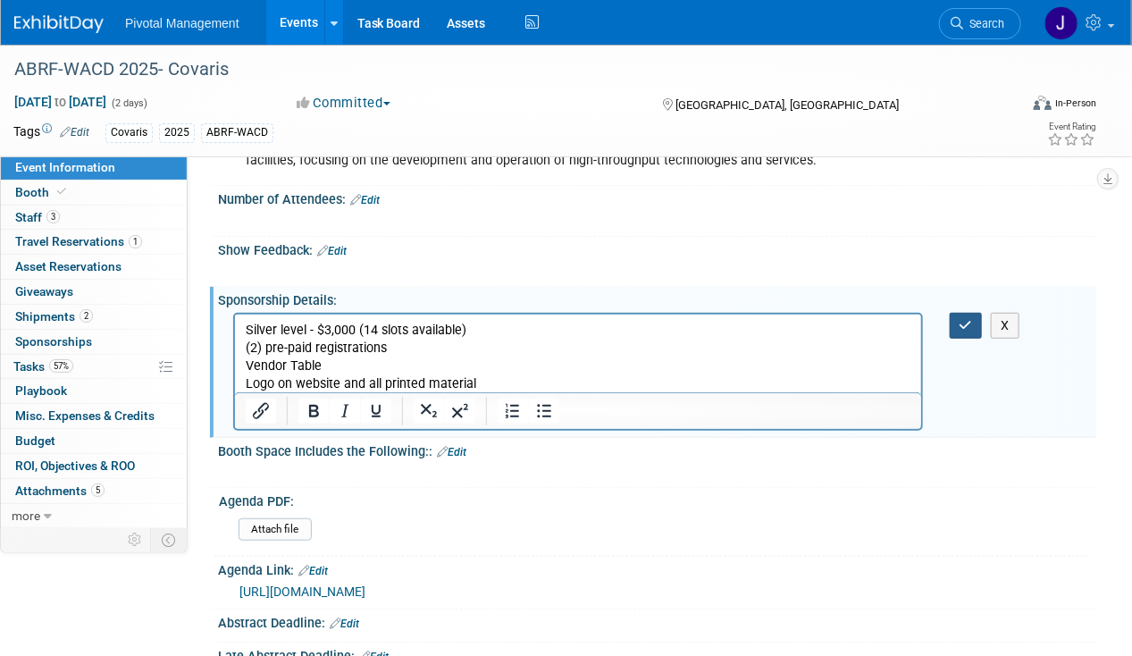
click at [954, 327] on button "button" at bounding box center [965, 326] width 33 height 26
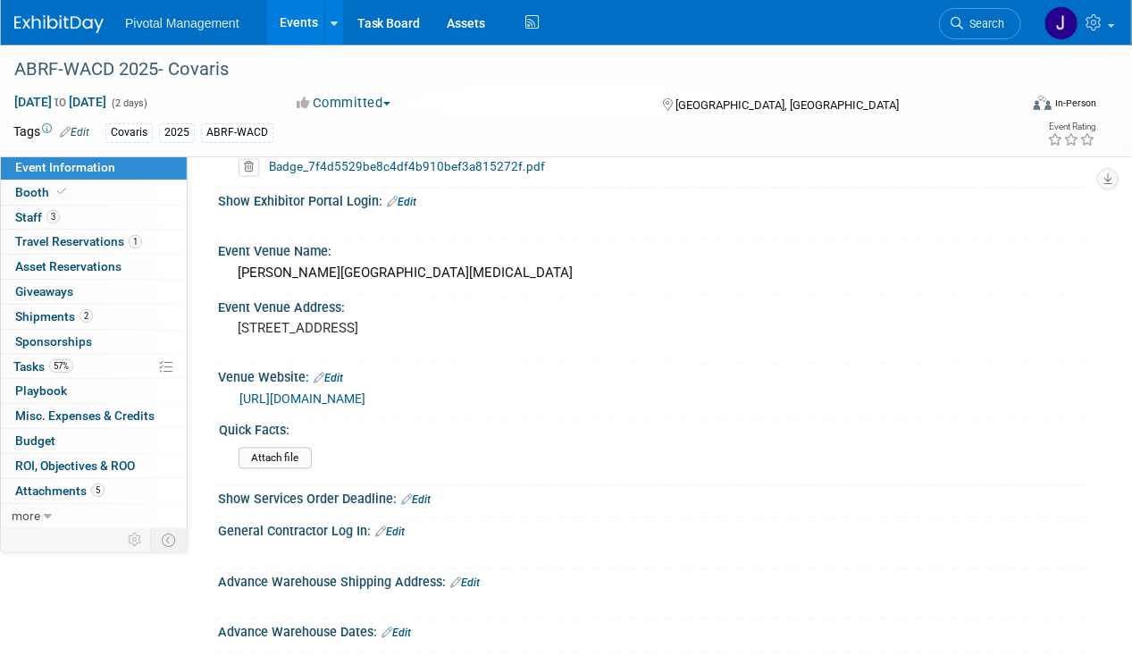
scroll to position [1165, 0]
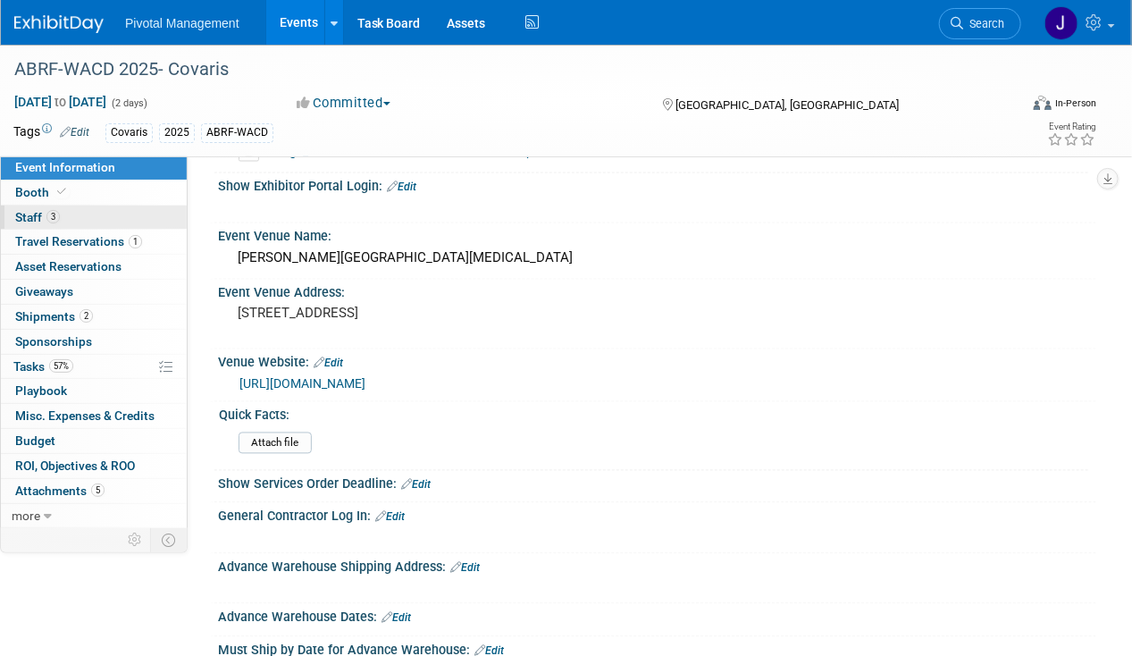
click at [120, 213] on link "3 Staff 3" at bounding box center [94, 217] width 186 height 24
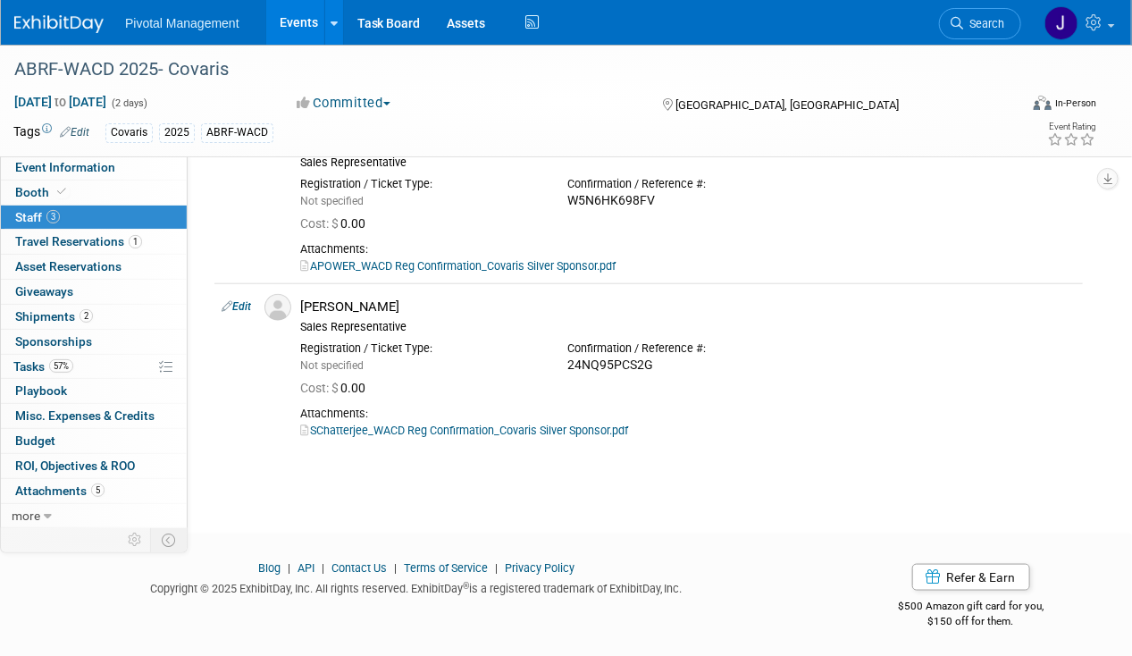
scroll to position [586, 0]
click at [108, 155] on div "ABRF-WACD 2025- Covaris Oct 7, 2025 to Oct 8, 2025 (2 days) Oct 7, 2025 to Oct …" at bounding box center [566, 101] width 1132 height 112
click at [108, 166] on span "Event Information" at bounding box center [65, 167] width 100 height 14
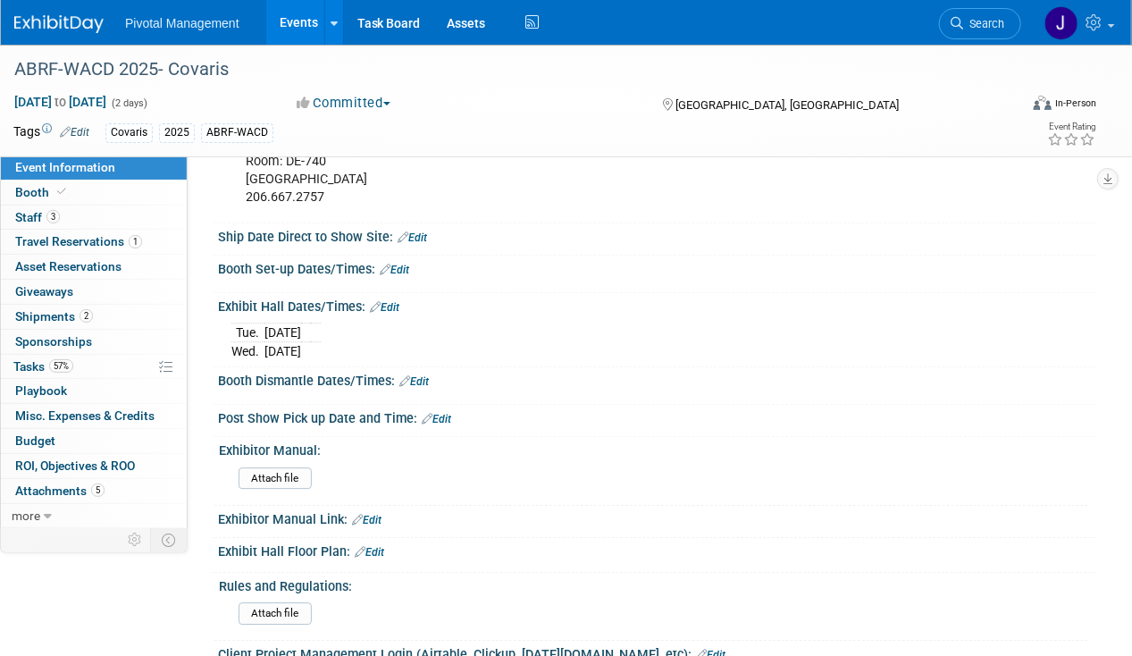
scroll to position [1815, 0]
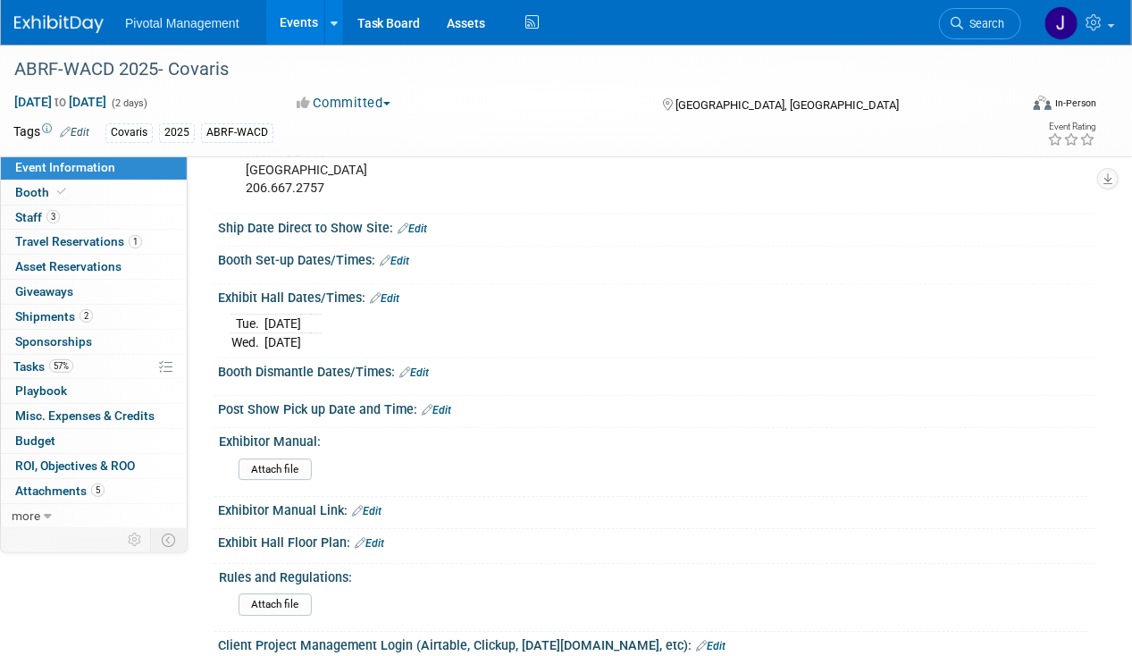
click at [302, 33] on link "Events" at bounding box center [298, 22] width 65 height 45
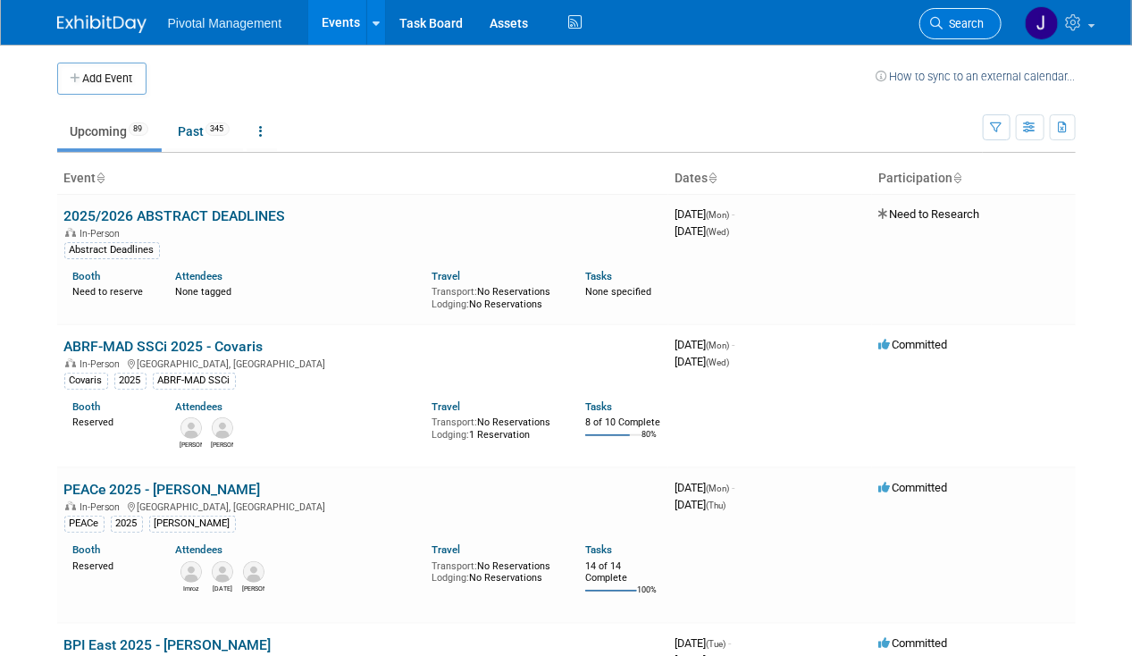
click at [979, 22] on span "Search" at bounding box center [963, 23] width 41 height 13
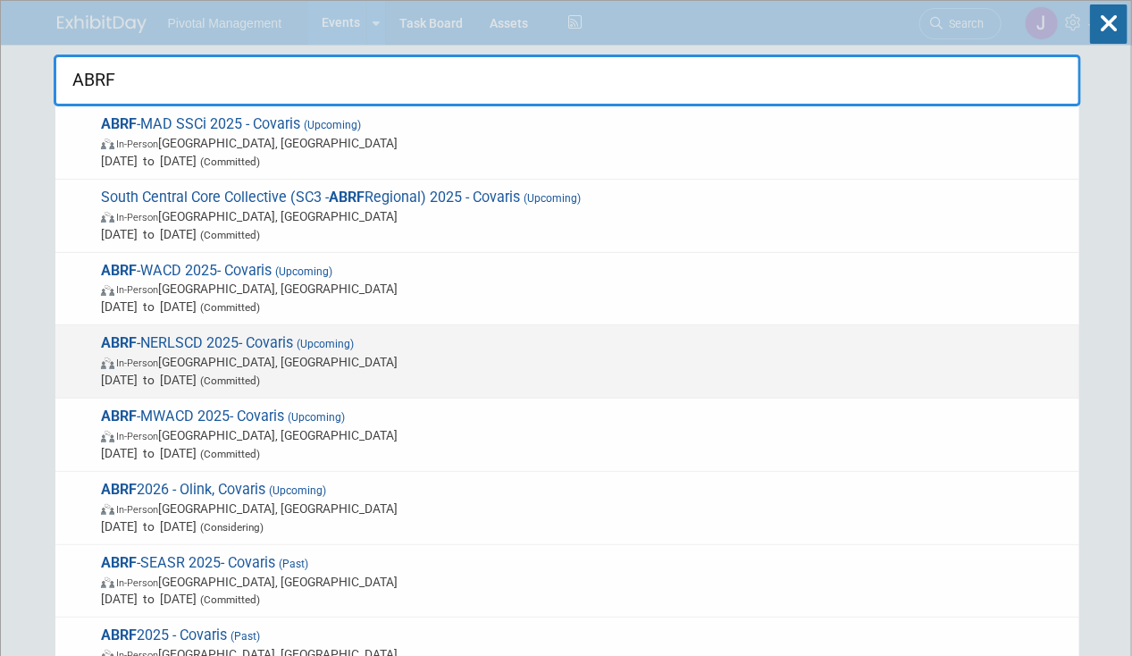
type input "ABRF"
click at [258, 345] on span "ABRF -NERLSCD 2025- Covaris (Upcoming) In-Person New Haven, CT Oct 8, 2025 to O…" at bounding box center [583, 361] width 974 height 54
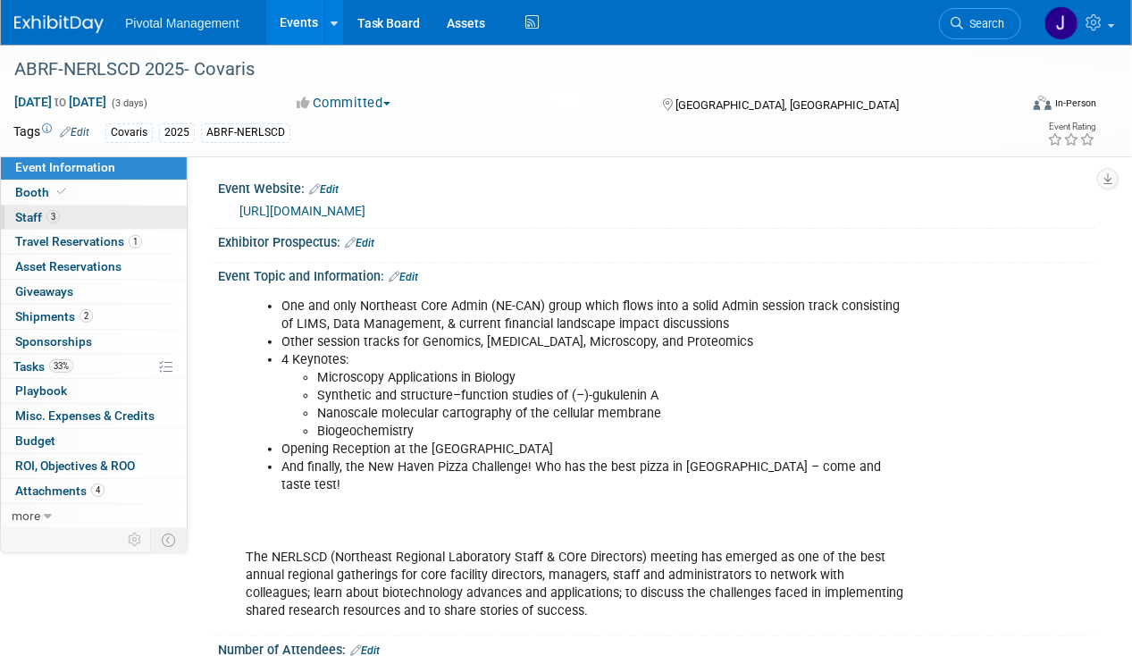
drag, startPoint x: 78, startPoint y: 216, endPoint x: 98, endPoint y: 220, distance: 20.8
click at [78, 216] on link "3 Staff 3" at bounding box center [94, 217] width 186 height 24
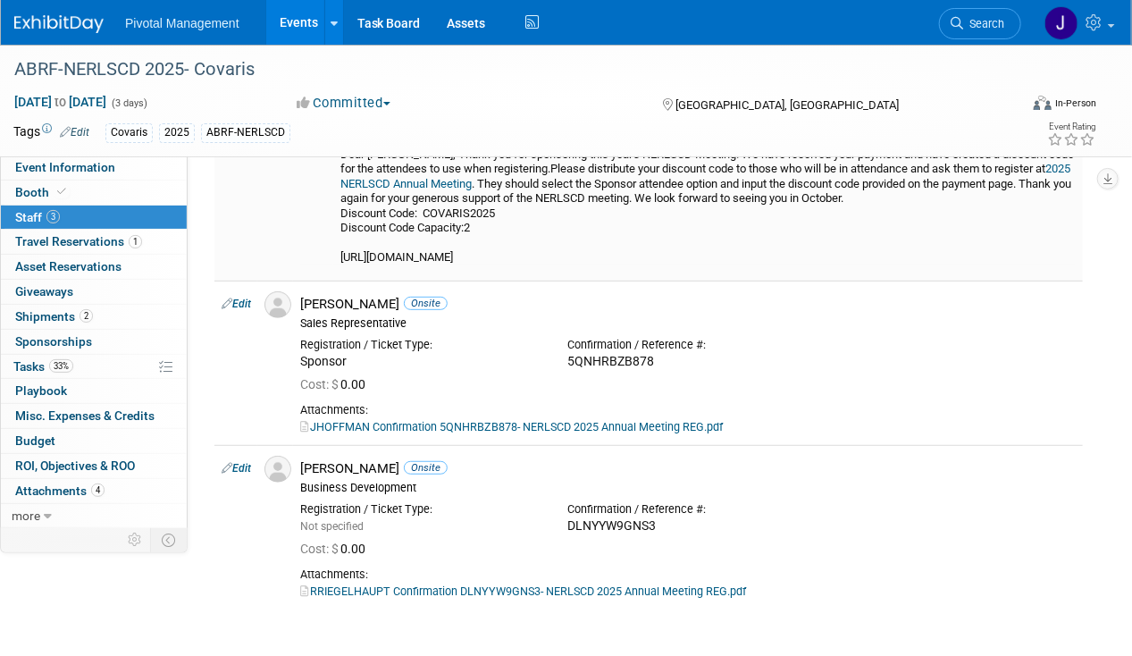
scroll to position [188, 0]
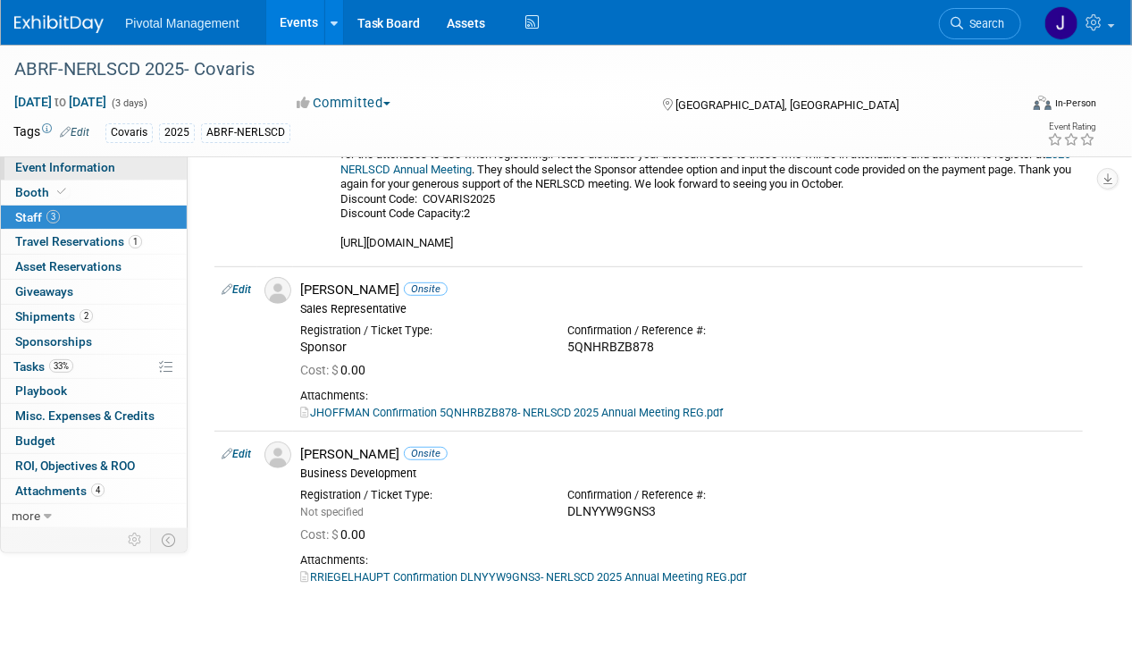
click at [138, 163] on link "Event Information" at bounding box center [94, 167] width 186 height 24
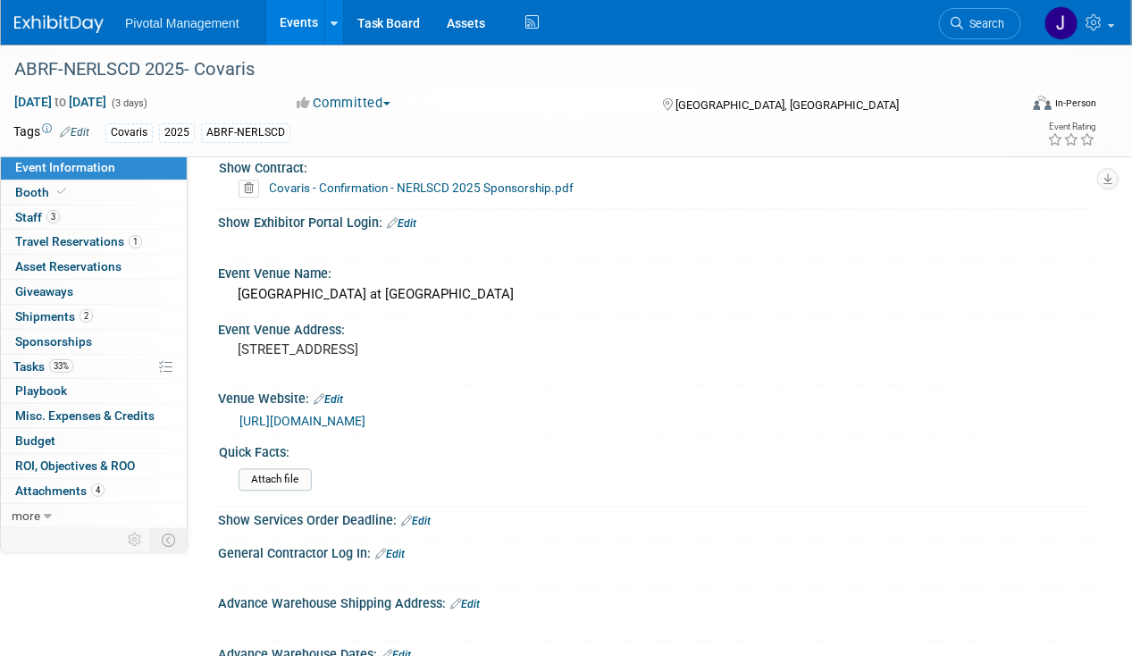
scroll to position [1408, 0]
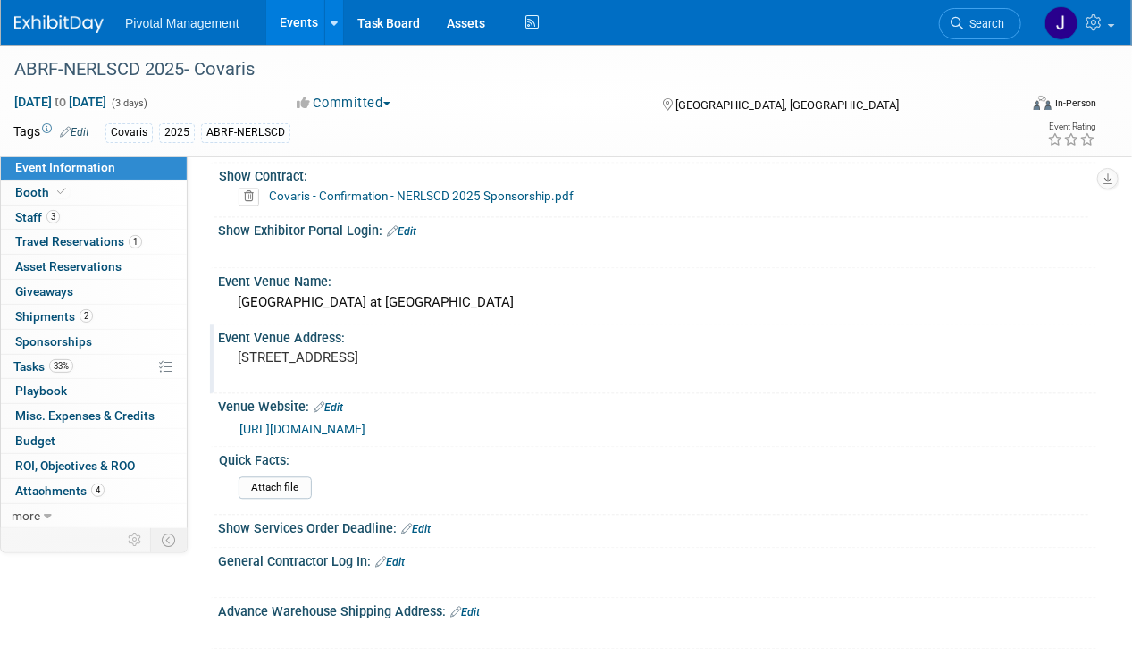
drag, startPoint x: 415, startPoint y: 322, endPoint x: 326, endPoint y: 324, distance: 89.4
click at [326, 349] on pre "[STREET_ADDRESS]" at bounding box center [401, 357] width 327 height 16
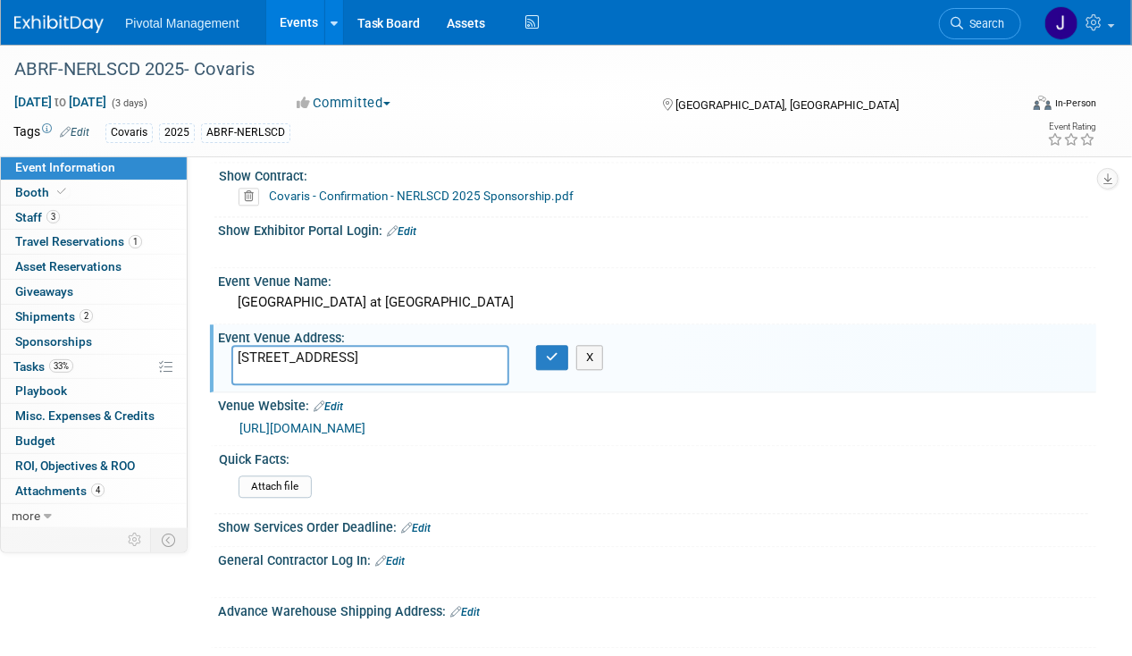
click at [297, 26] on link "Events" at bounding box center [298, 22] width 65 height 45
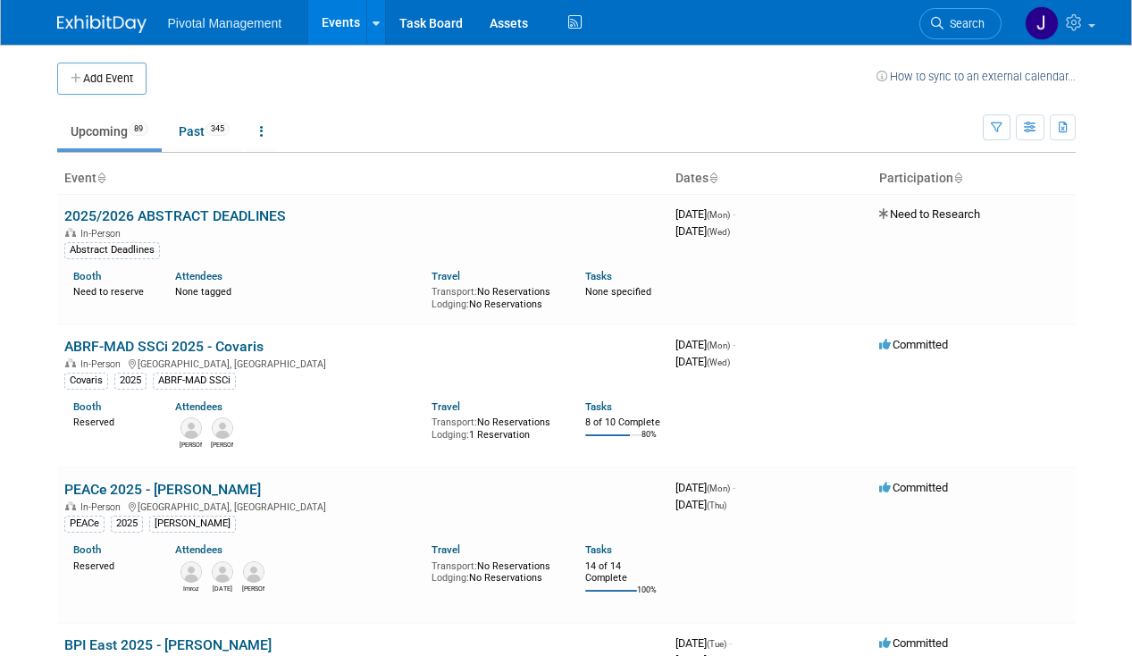
click at [963, 21] on span "Search" at bounding box center [963, 23] width 41 height 13
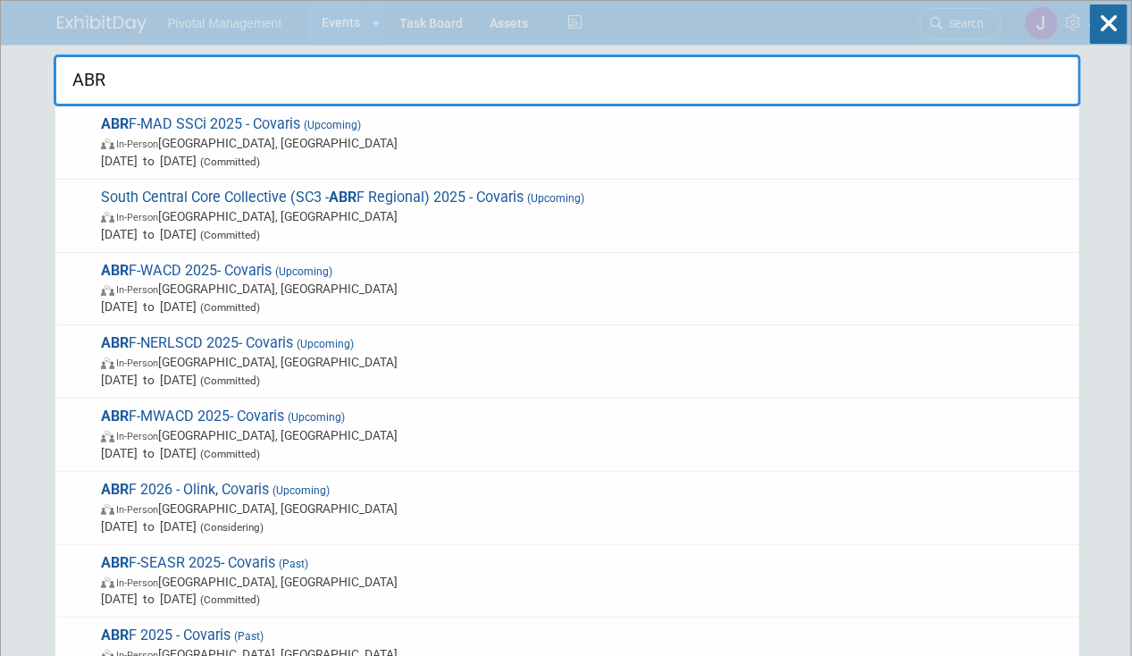
type input "ABRF"
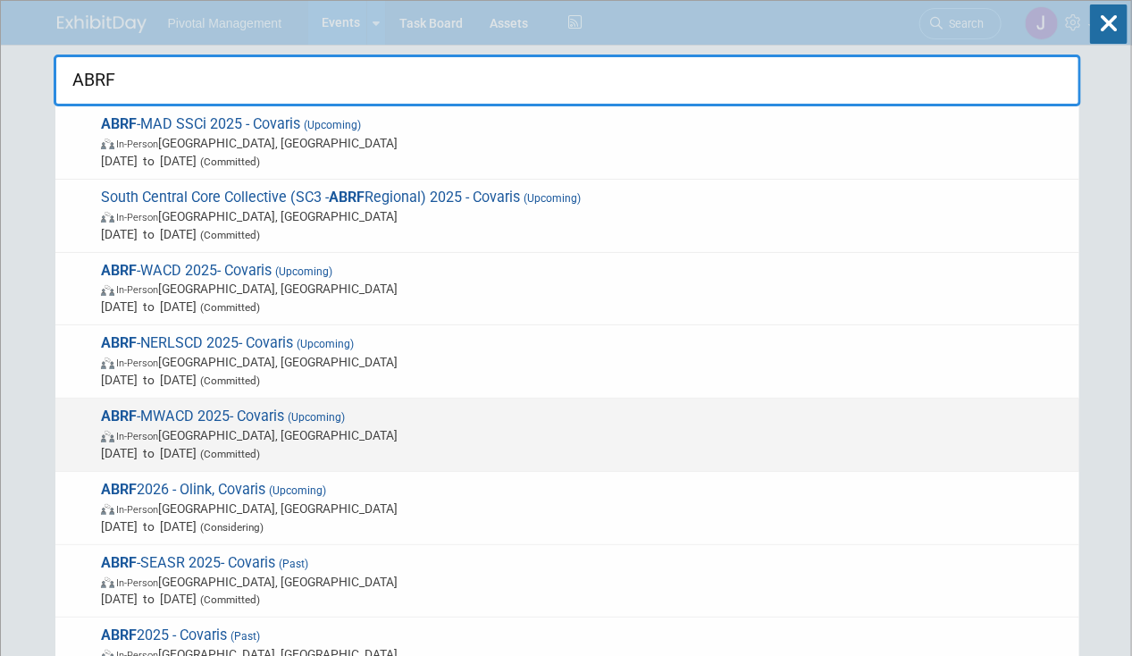
click at [188, 429] on span "In-Person Madison, WI" at bounding box center [585, 435] width 969 height 18
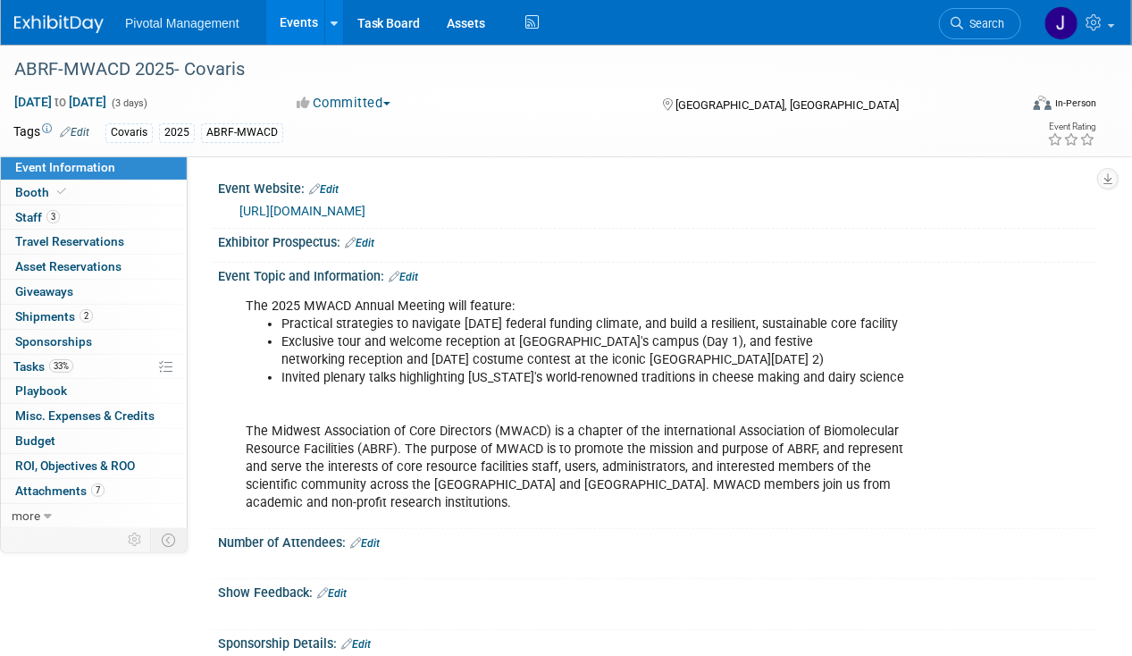
drag, startPoint x: 75, startPoint y: 206, endPoint x: 443, endPoint y: 242, distance: 369.7
click at [75, 206] on link "3 Staff 3" at bounding box center [94, 217] width 186 height 24
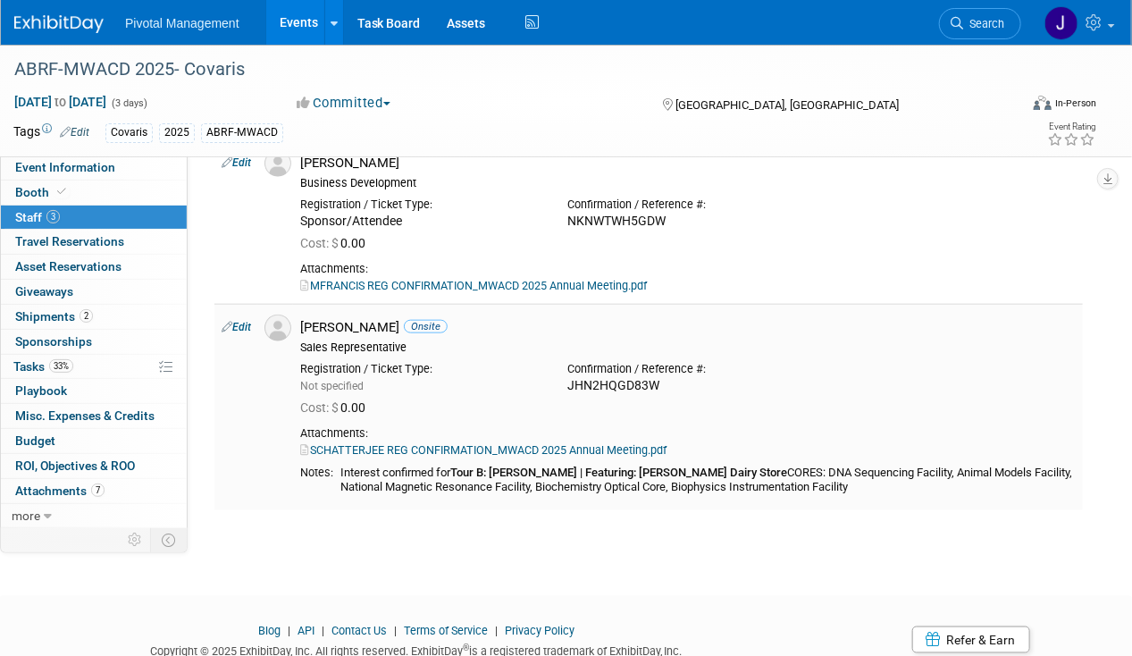
scroll to position [652, 0]
